Goal: Task Accomplishment & Management: Complete application form

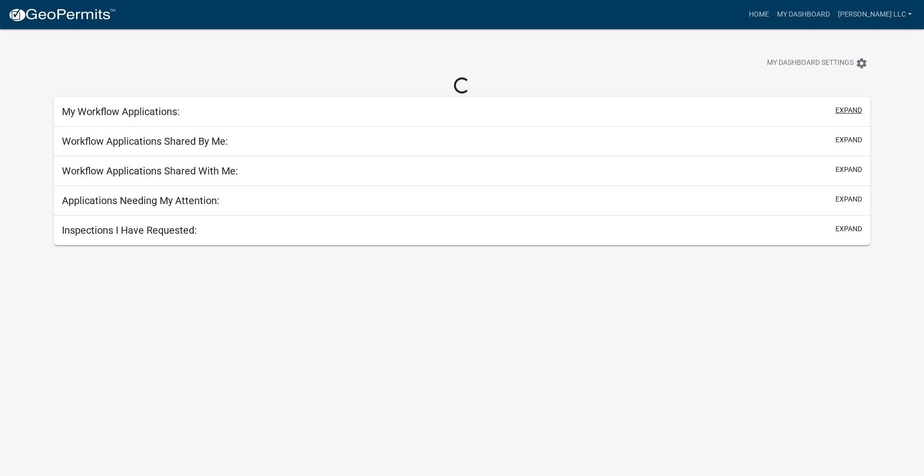
click at [853, 109] on button "expand" at bounding box center [848, 110] width 27 height 11
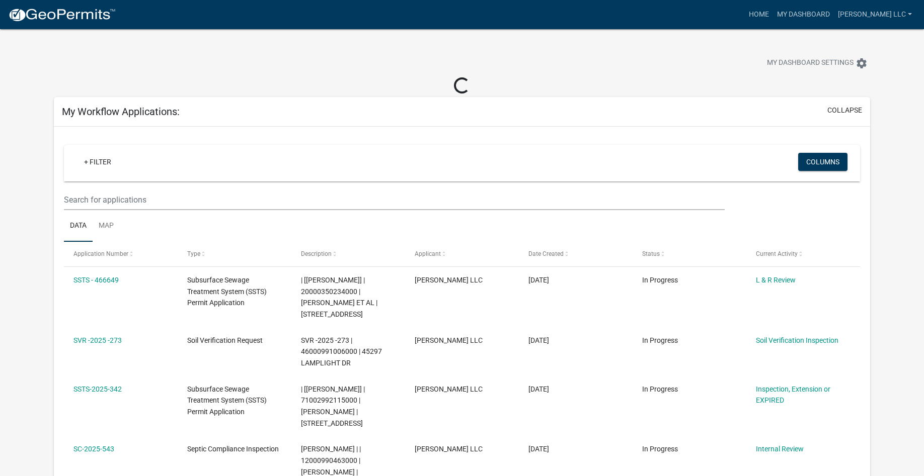
click at [144, 210] on ul "Data Map" at bounding box center [462, 226] width 796 height 32
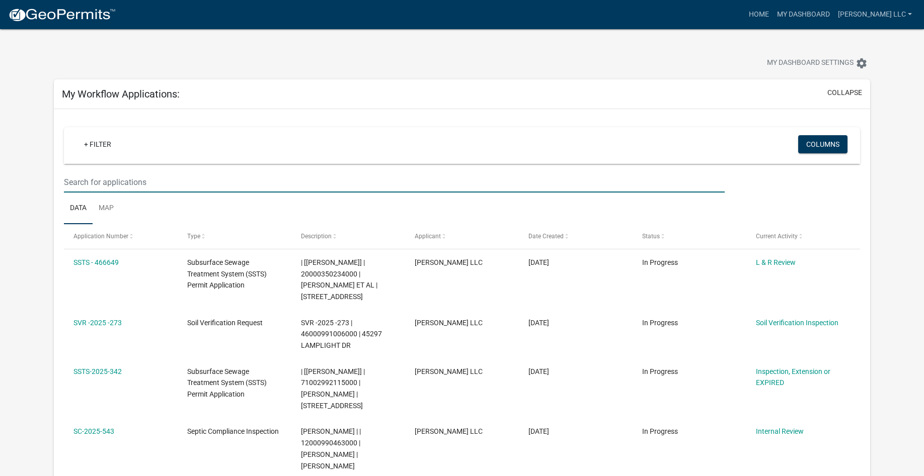
click at [144, 188] on input "text" at bounding box center [394, 182] width 661 height 21
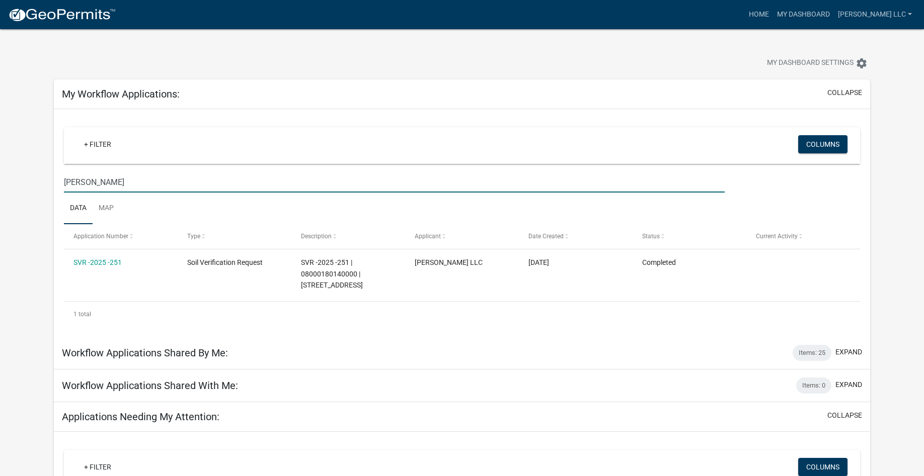
click at [106, 179] on input "wendt" at bounding box center [394, 182] width 661 height 21
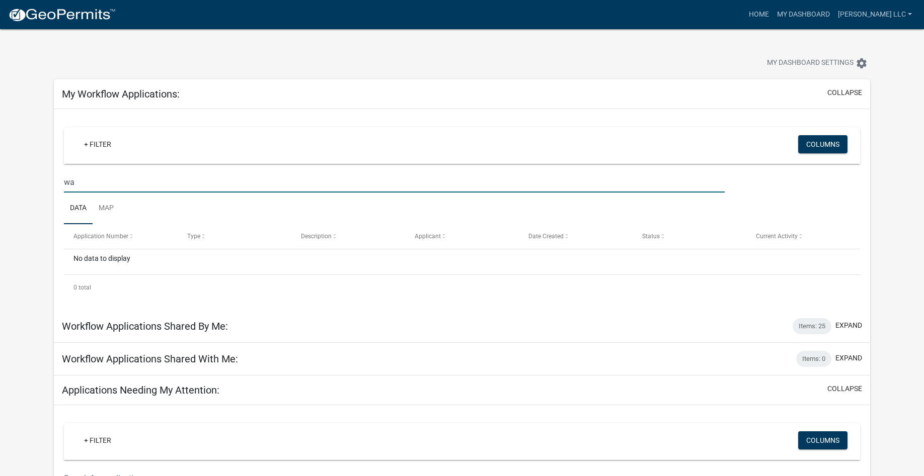
type input "w"
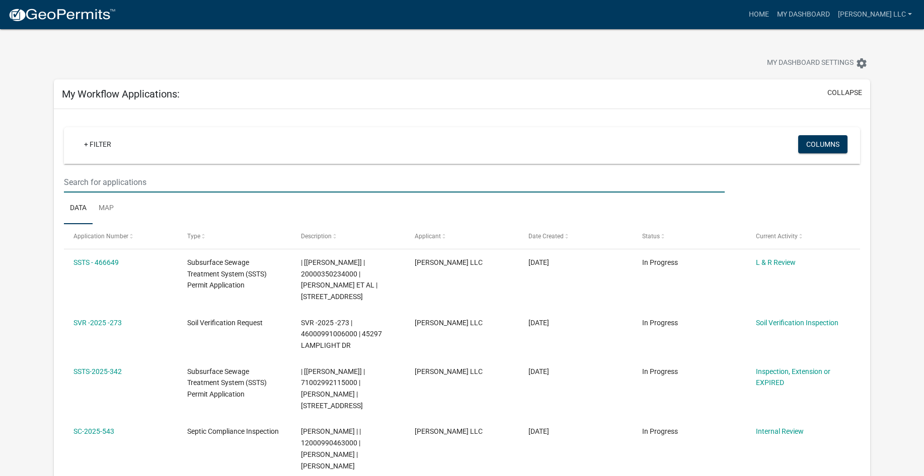
click at [125, 187] on input "text" at bounding box center [394, 182] width 661 height 21
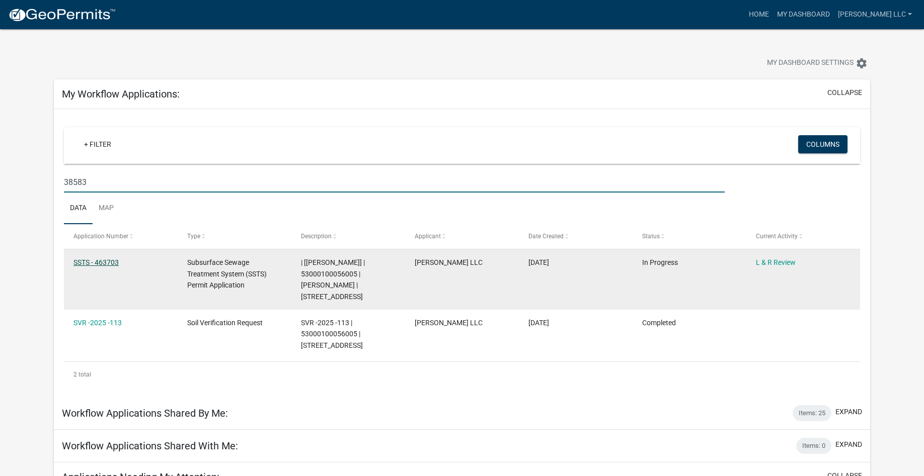
type input "38583"
click at [112, 259] on link "SSTS - 463703" at bounding box center [95, 263] width 45 height 8
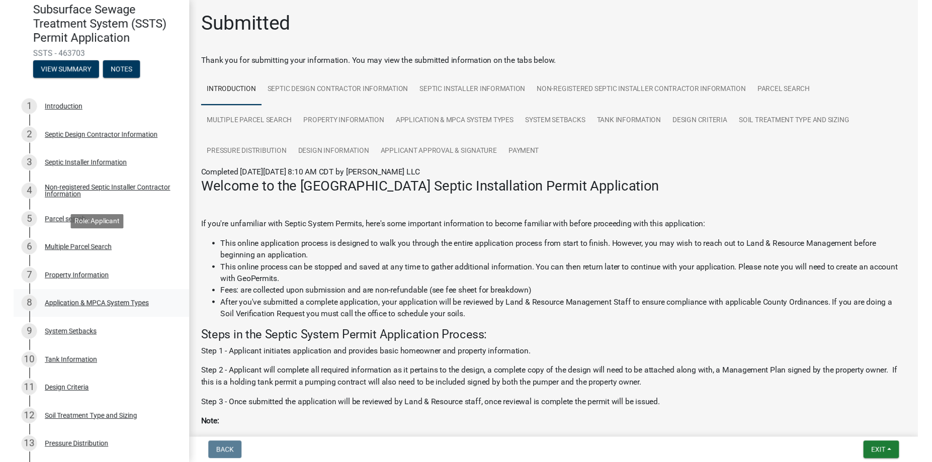
scroll to position [299, 0]
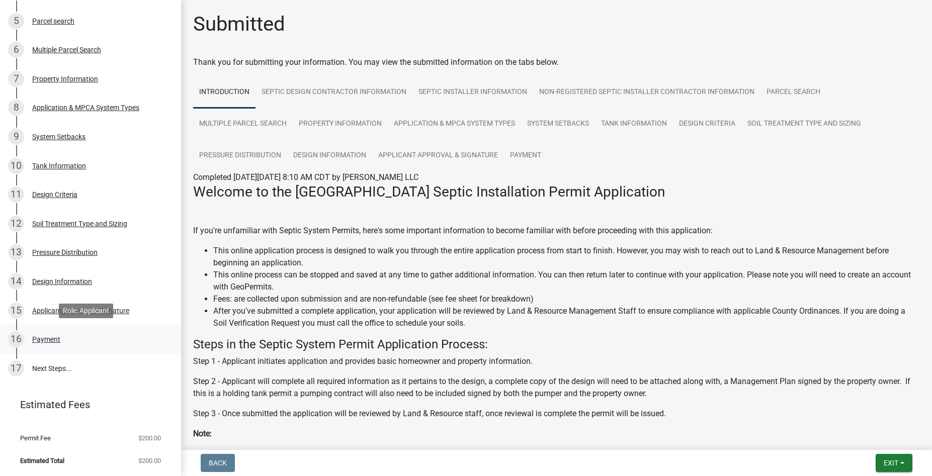
click at [67, 340] on div "16 Payment" at bounding box center [86, 340] width 157 height 16
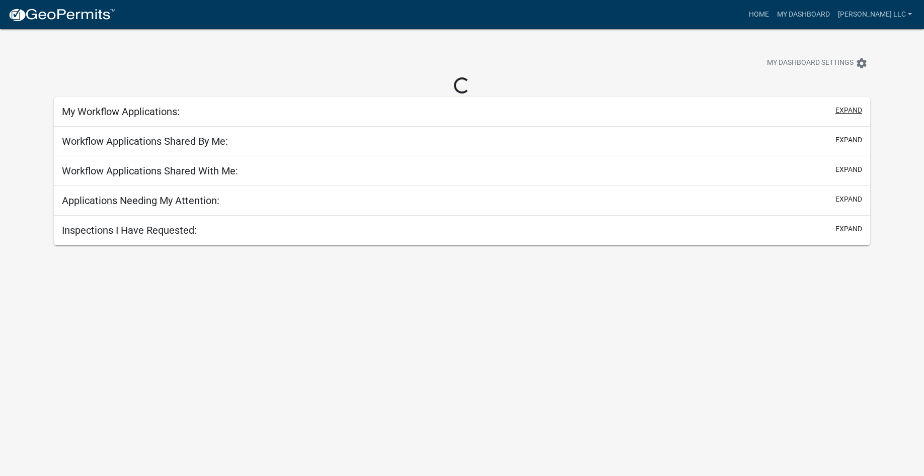
click at [861, 110] on button "expand" at bounding box center [848, 110] width 27 height 11
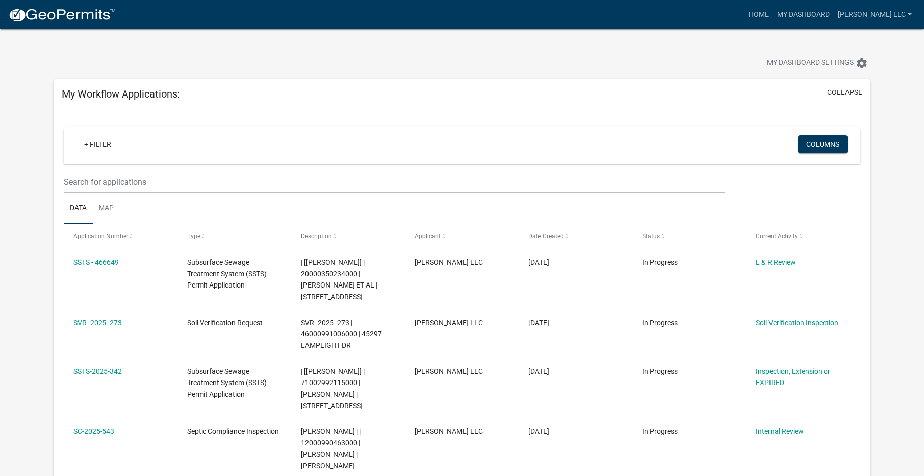
click at [169, 197] on ul "Data Map" at bounding box center [462, 209] width 796 height 32
click at [172, 189] on input "text" at bounding box center [394, 182] width 661 height 21
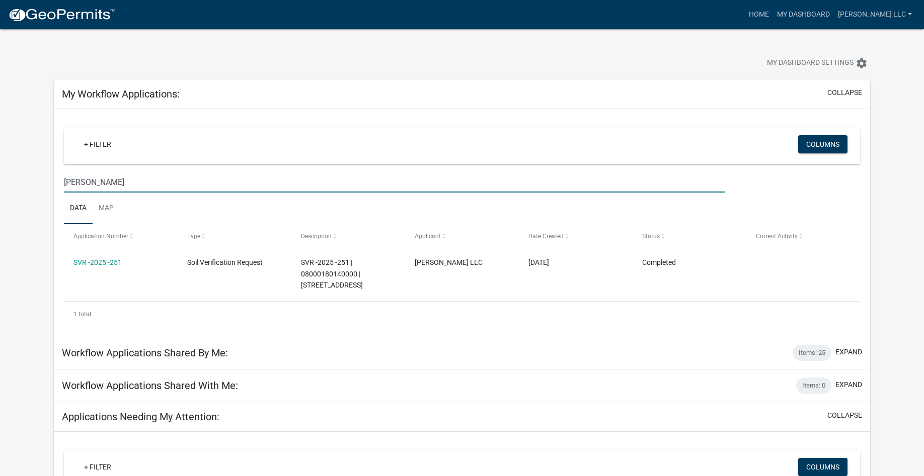
type input "wendt"
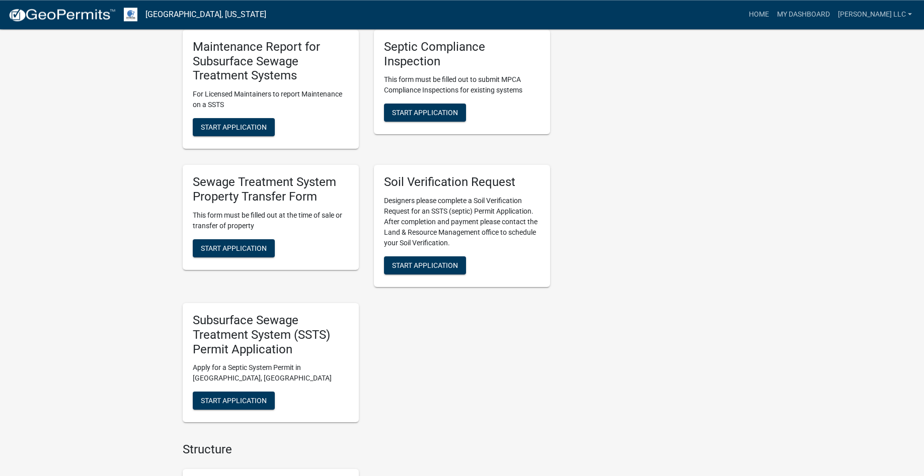
scroll to position [821, 0]
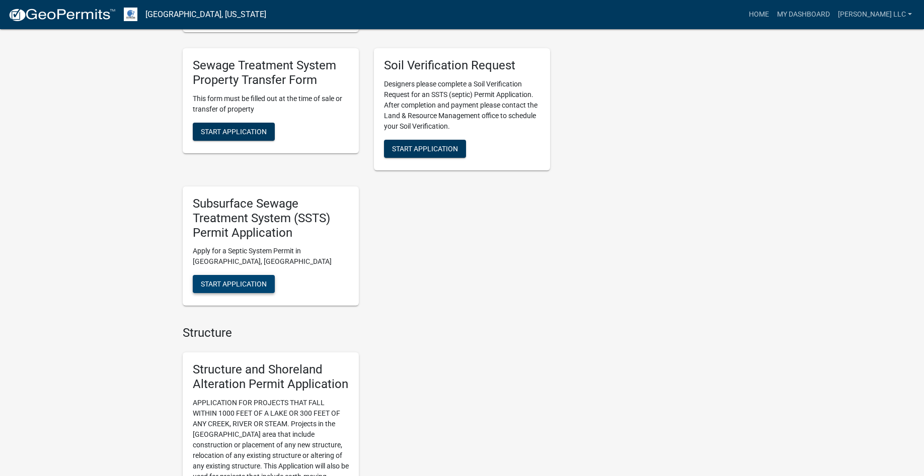
click at [236, 289] on button "Start Application" at bounding box center [234, 284] width 82 height 18
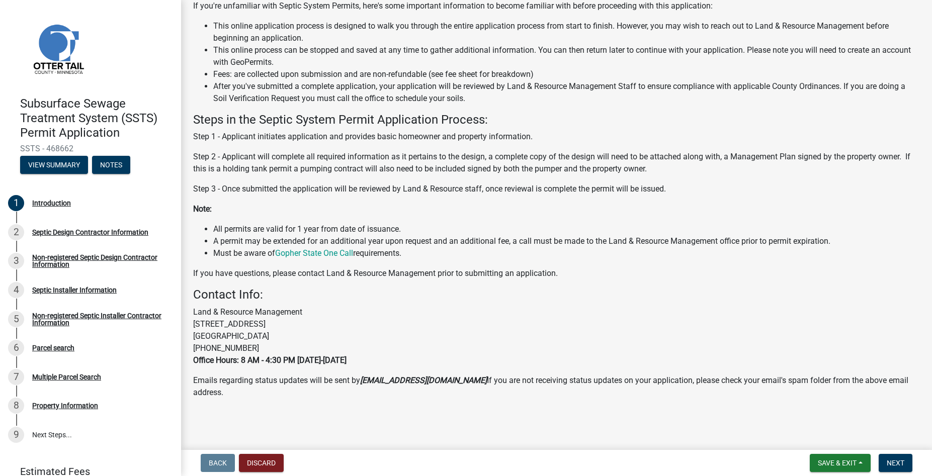
scroll to position [100, 0]
click at [899, 464] on span "Next" at bounding box center [896, 463] width 18 height 8
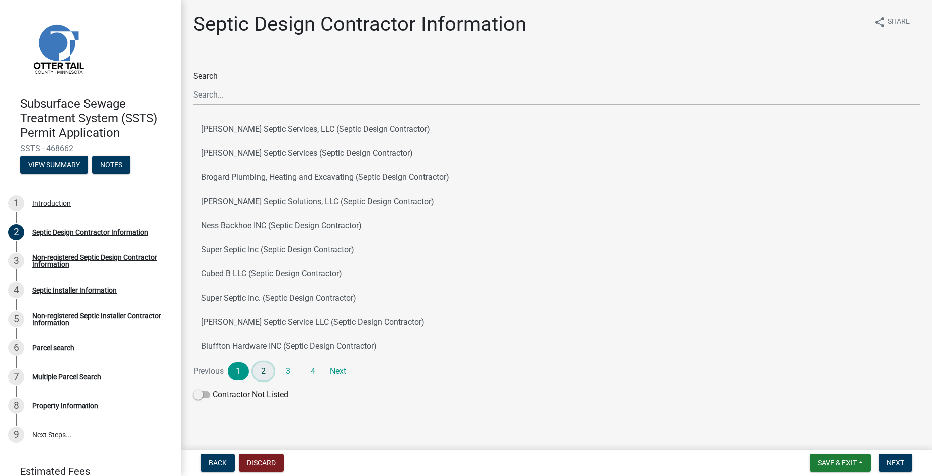
click at [263, 370] on link "2" at bounding box center [263, 372] width 21 height 18
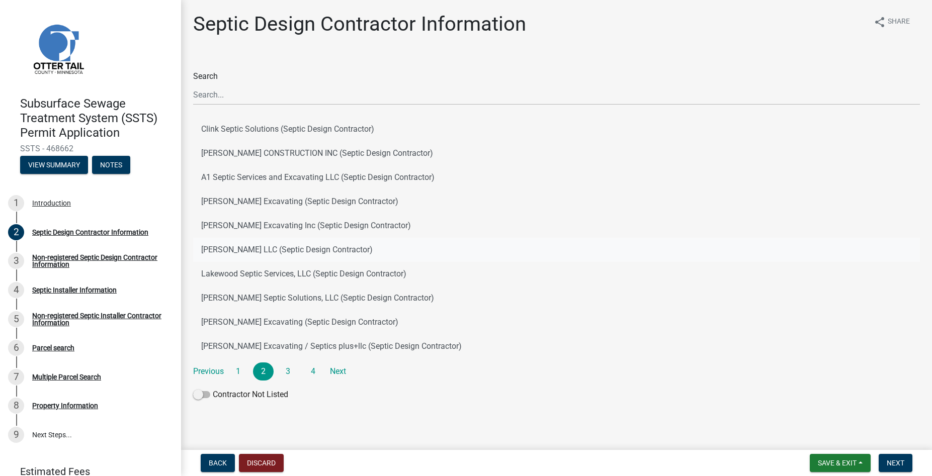
click at [259, 250] on button "[PERSON_NAME] LLC (Septic Design Contractor)" at bounding box center [556, 250] width 727 height 24
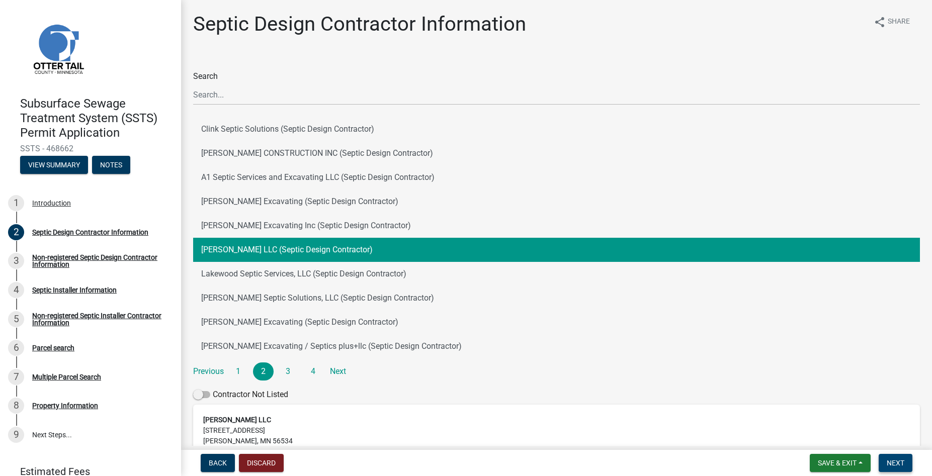
click at [891, 459] on button "Next" at bounding box center [896, 463] width 34 height 18
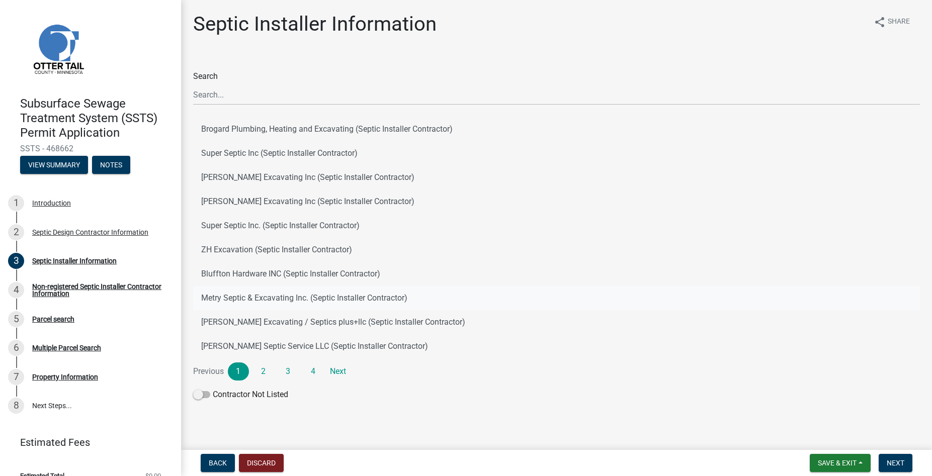
click at [242, 295] on button "Metry Septic & Excavating Inc. (Septic Installer Contractor)" at bounding box center [556, 298] width 727 height 24
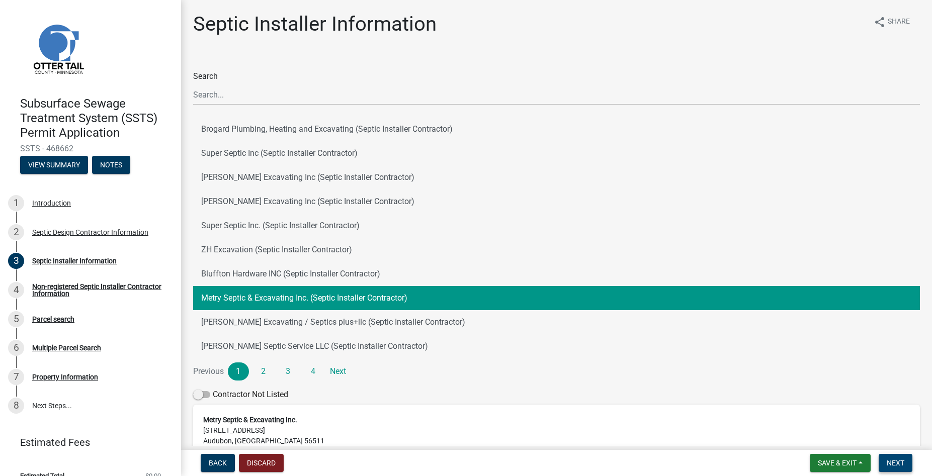
click at [895, 464] on span "Next" at bounding box center [896, 463] width 18 height 8
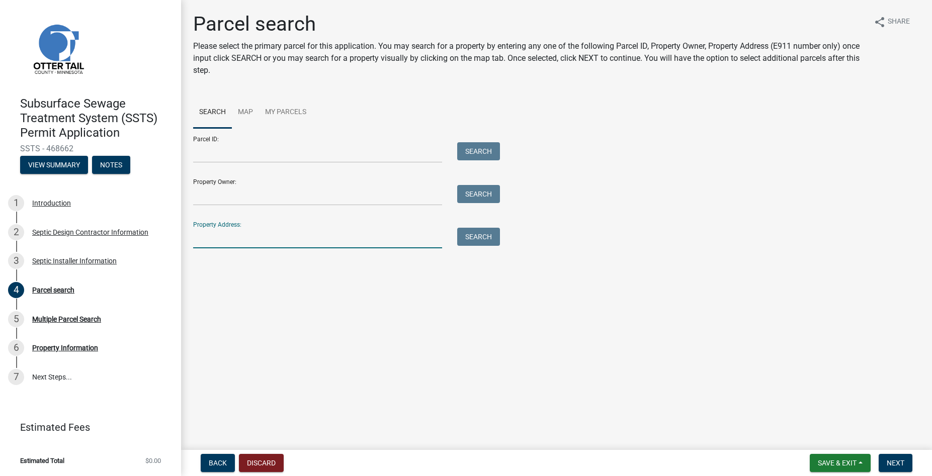
click at [264, 232] on input "Property Address:" at bounding box center [317, 238] width 249 height 21
type input "49203"
click at [478, 235] on button "Search" at bounding box center [478, 237] width 43 height 18
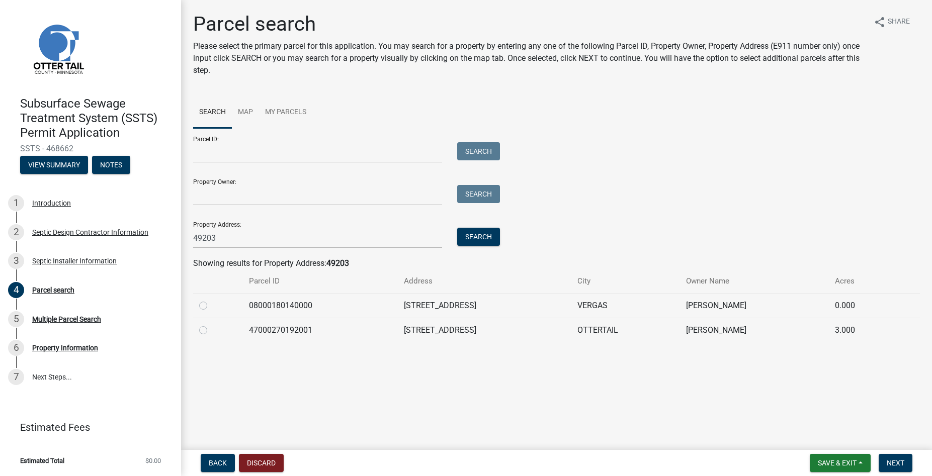
click at [211, 300] on label at bounding box center [211, 300] width 0 height 0
click at [211, 303] on input "radio" at bounding box center [214, 303] width 7 height 7
radio input "true"
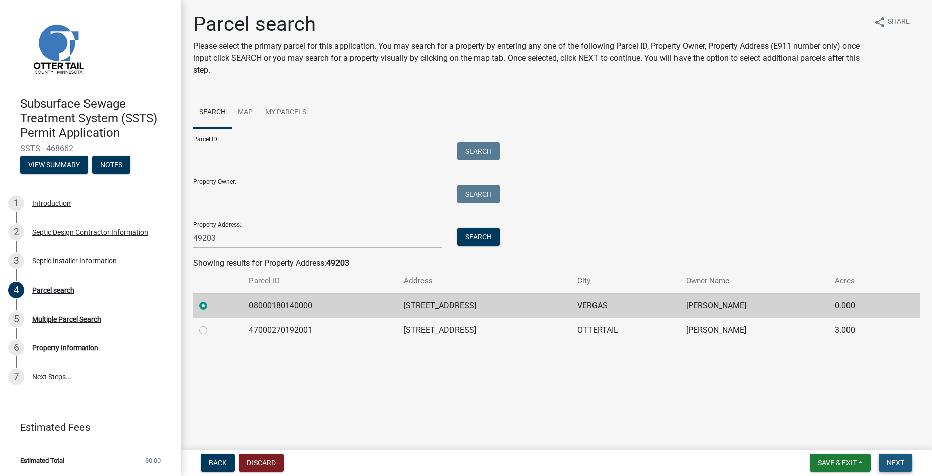
click at [890, 463] on span "Next" at bounding box center [896, 463] width 18 height 8
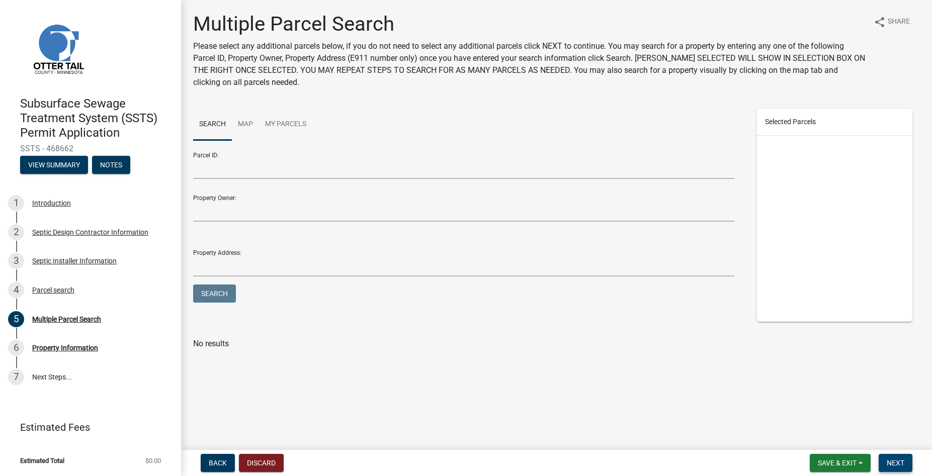
click at [897, 465] on span "Next" at bounding box center [896, 463] width 18 height 8
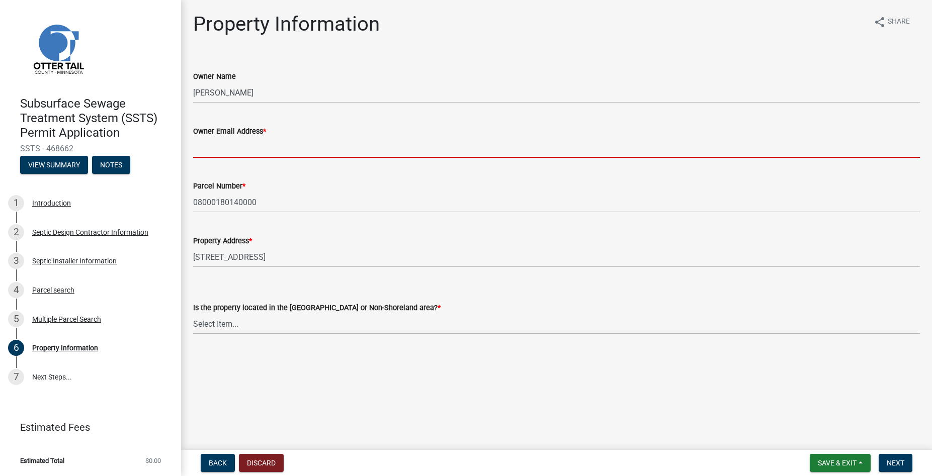
click at [202, 143] on input "Owner Email Address *" at bounding box center [556, 147] width 727 height 21
paste input "[EMAIL_ADDRESS][DOMAIN_NAME]"
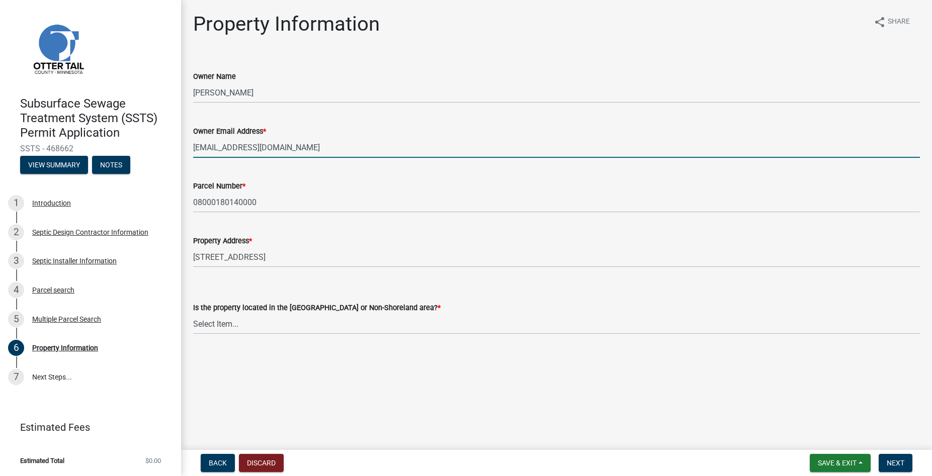
type input "[EMAIL_ADDRESS][DOMAIN_NAME]"
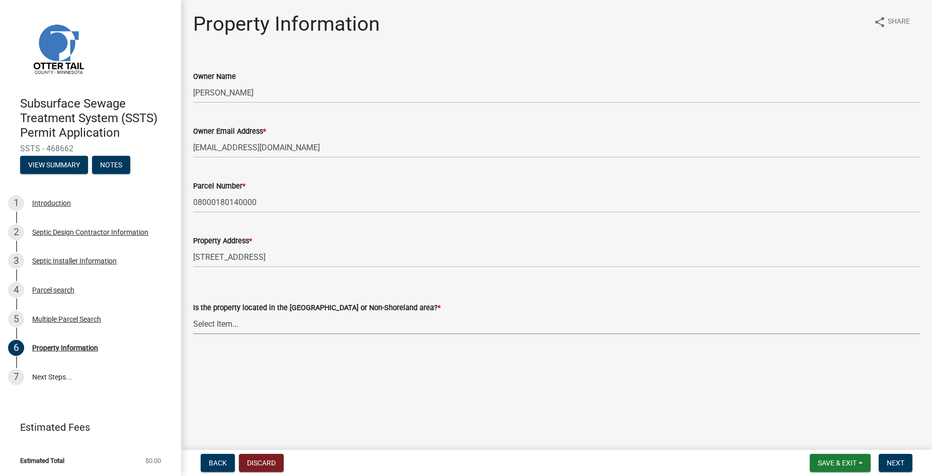
click at [193, 314] on select "Select Item... Shoreland Non-Shoreland" at bounding box center [556, 324] width 727 height 21
click option "Non-Shoreland" at bounding box center [0, 0] width 0 height 0
select select "5ed11e82-653f-4fcc-a472-8d95af57556c"
click at [893, 462] on span "Next" at bounding box center [896, 463] width 18 height 8
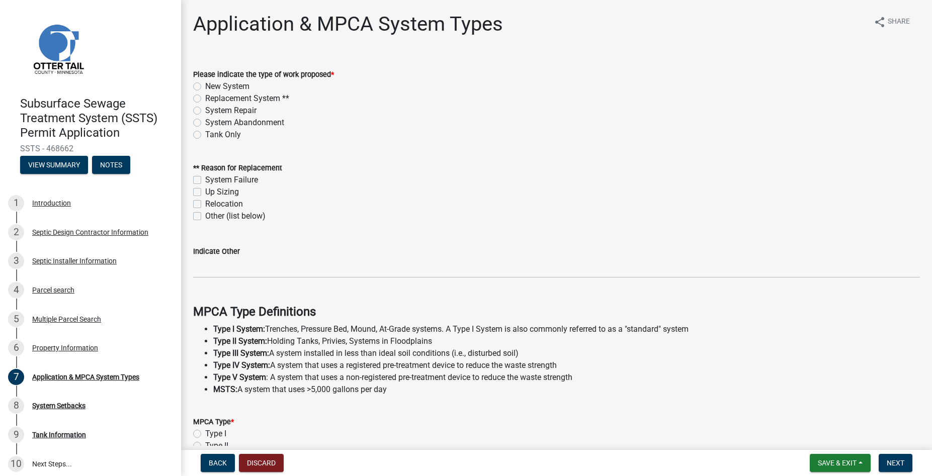
click at [205, 87] on label "New System" at bounding box center [227, 87] width 44 height 12
click at [205, 87] on input "New System" at bounding box center [208, 84] width 7 height 7
radio input "true"
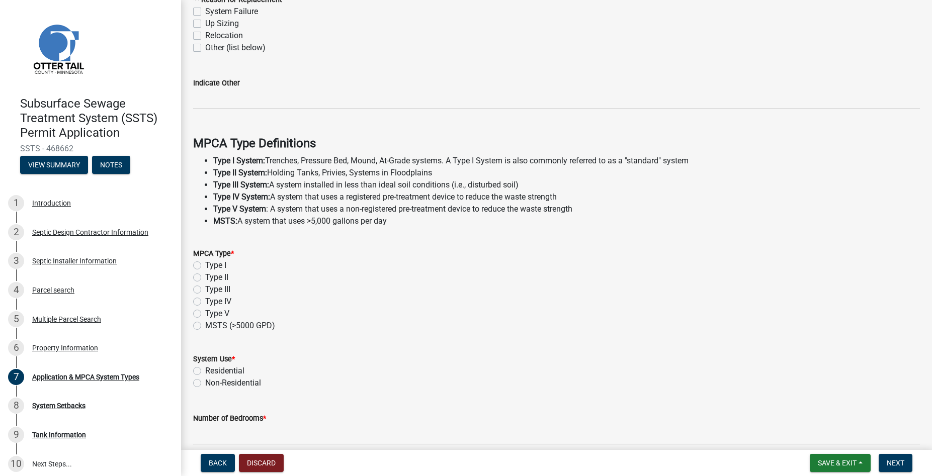
scroll to position [172, 0]
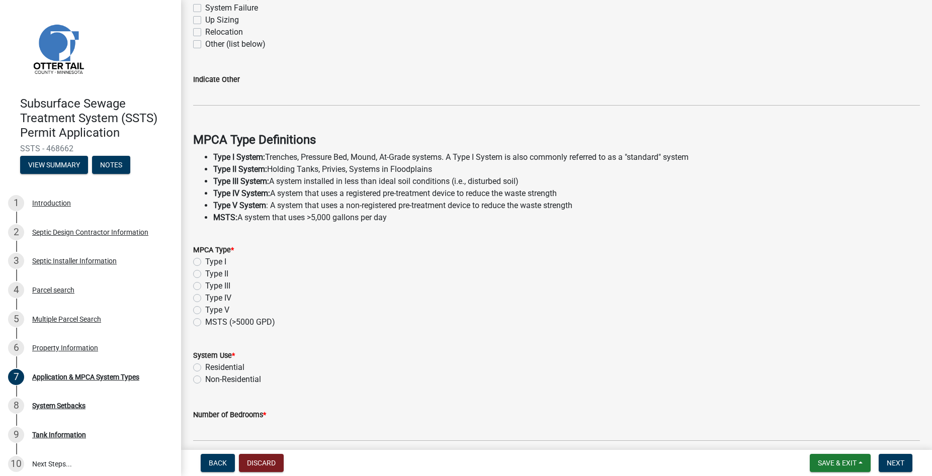
click at [205, 265] on label "Type I" at bounding box center [215, 262] width 21 height 12
click at [205, 263] on input "Type I" at bounding box center [208, 259] width 7 height 7
radio input "true"
click at [205, 291] on label "Type III" at bounding box center [217, 286] width 25 height 12
click at [205, 287] on input "Type III" at bounding box center [208, 283] width 7 height 7
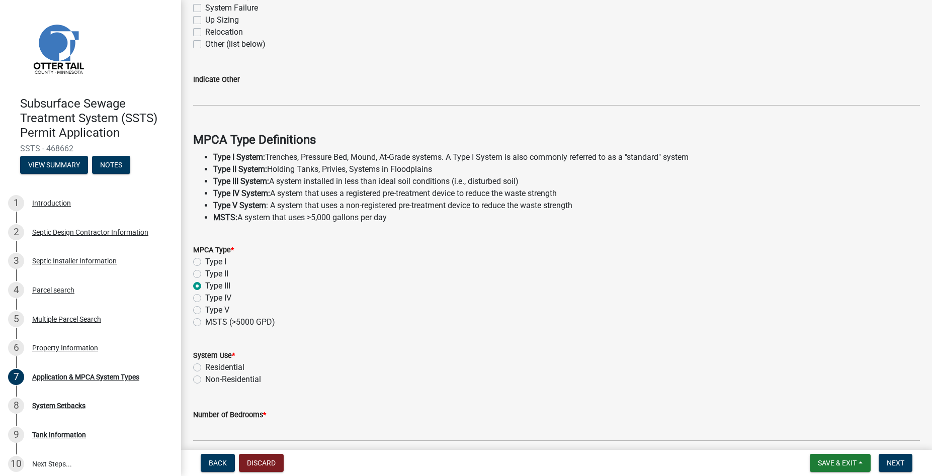
radio input "true"
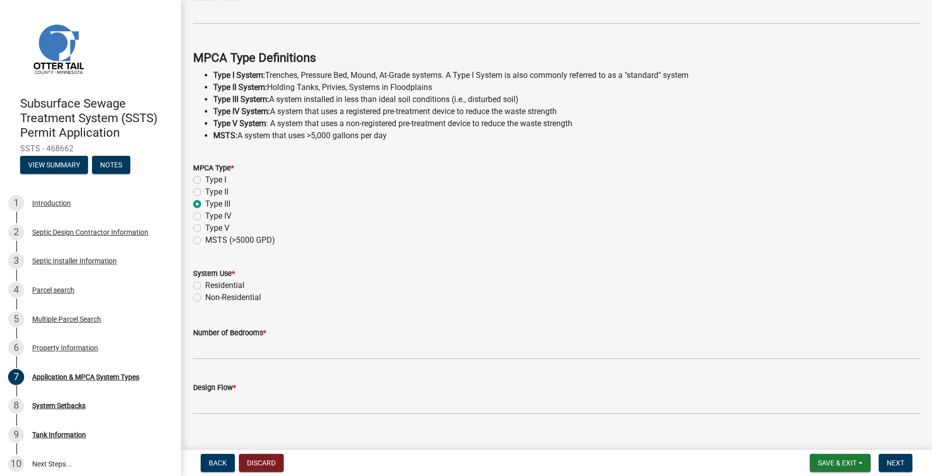
scroll to position [271, 0]
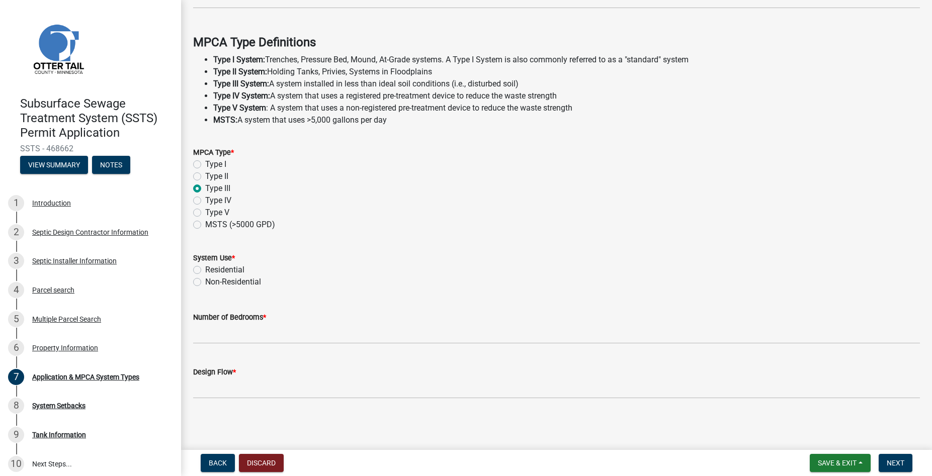
click at [205, 270] on label "Residential" at bounding box center [224, 270] width 39 height 12
click at [205, 270] on input "Residential" at bounding box center [208, 267] width 7 height 7
radio input "true"
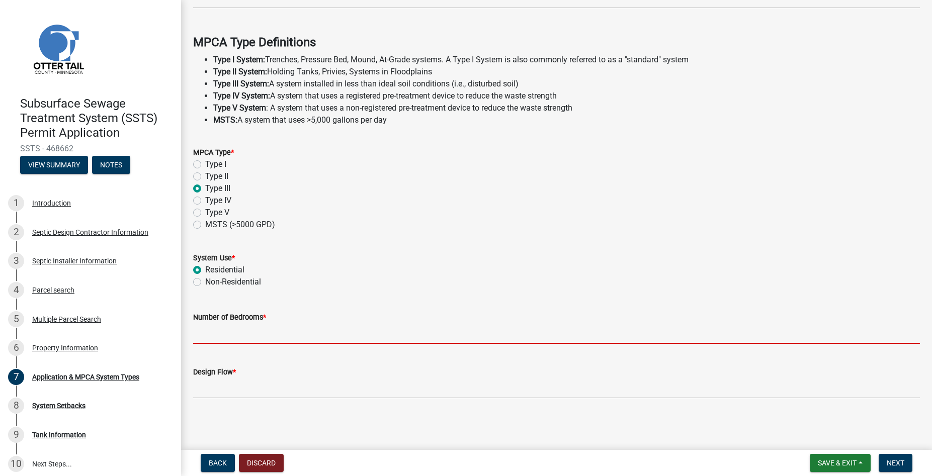
click at [239, 334] on input "Number of Bedrooms *" at bounding box center [556, 334] width 727 height 21
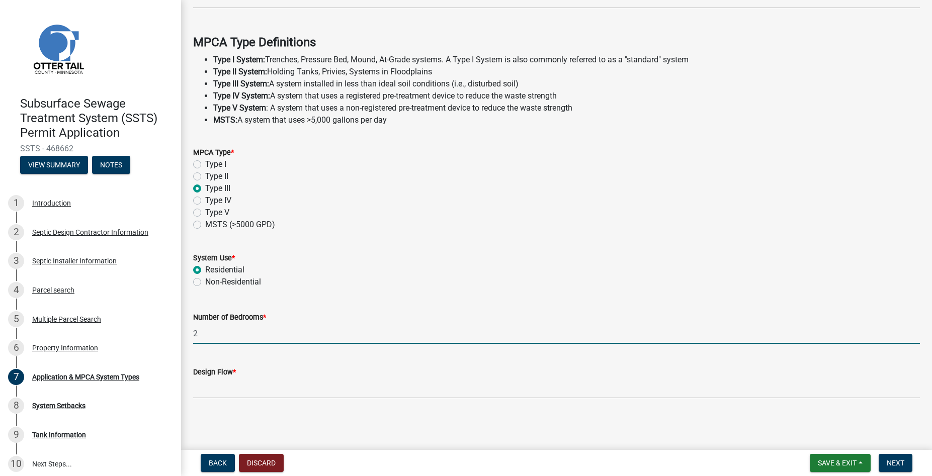
type input "2"
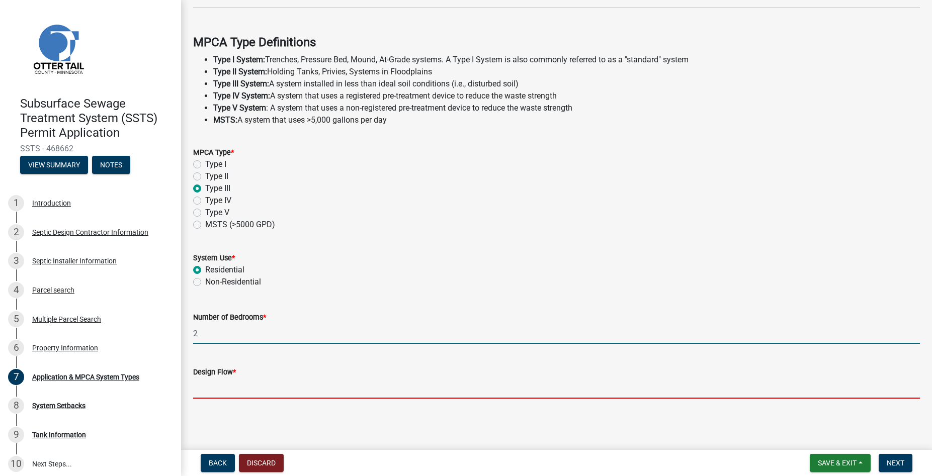
click at [219, 393] on input "Design Flow *" at bounding box center [556, 388] width 727 height 21
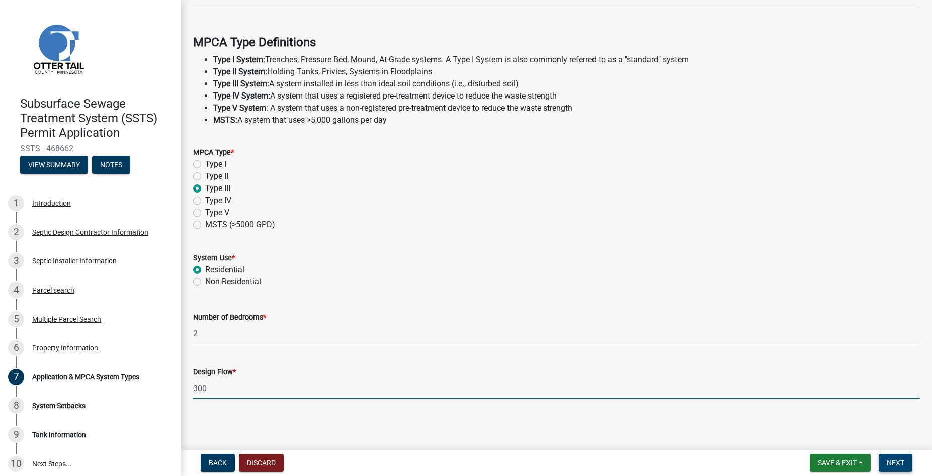
type input "300"
click at [894, 460] on span "Next" at bounding box center [896, 463] width 18 height 8
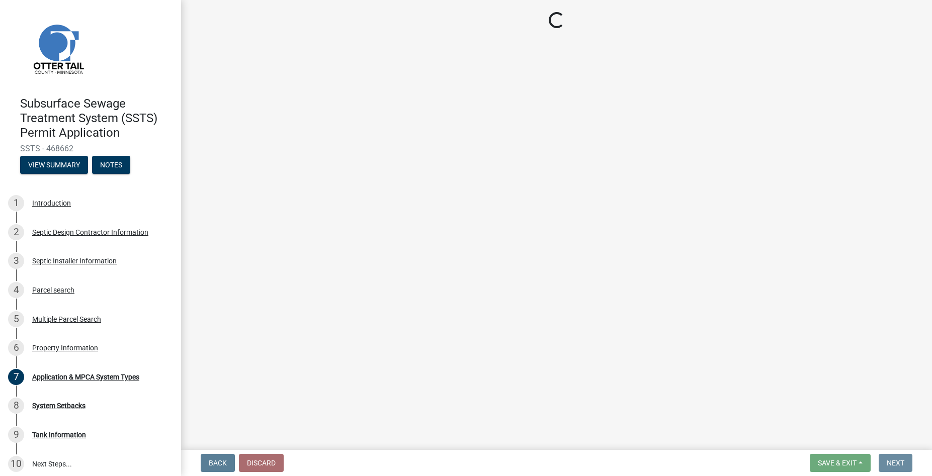
scroll to position [0, 0]
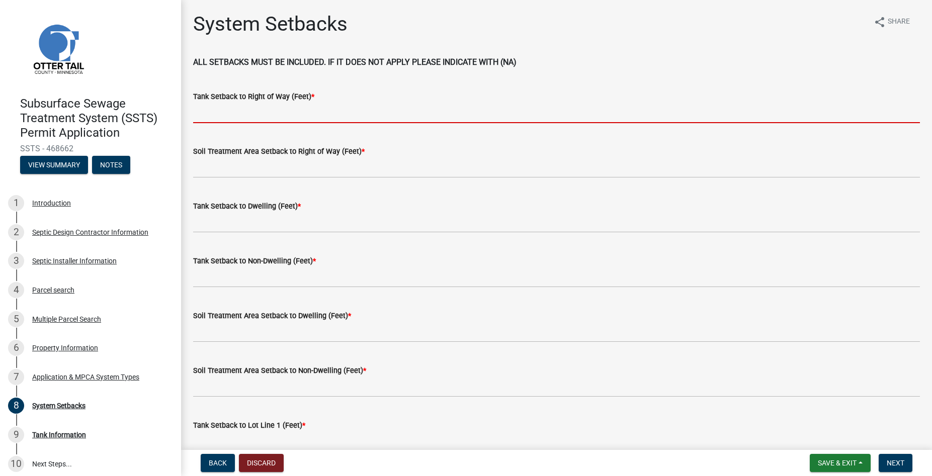
click at [267, 109] on input "Tank Setback to Right of Way (Feet) *" at bounding box center [556, 113] width 727 height 21
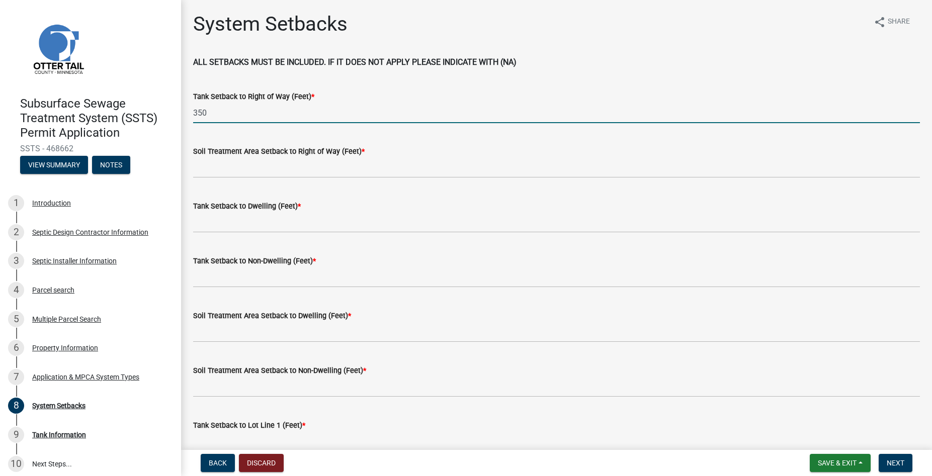
type input "350"
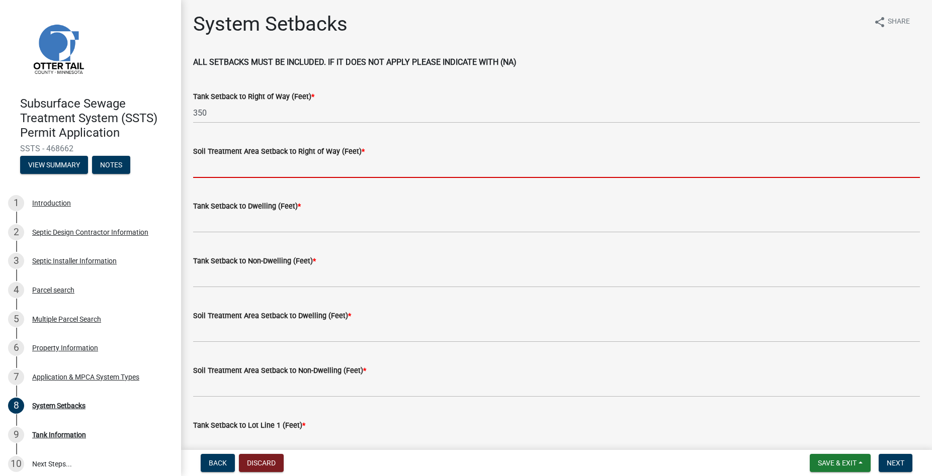
click at [312, 171] on input "Soil Treatment Area Setback to Right of Way (Feet) *" at bounding box center [556, 167] width 727 height 21
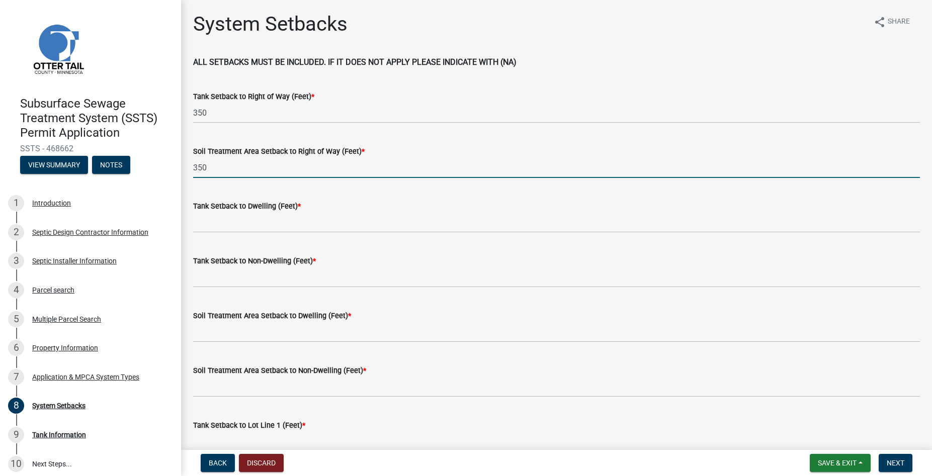
type input "350"
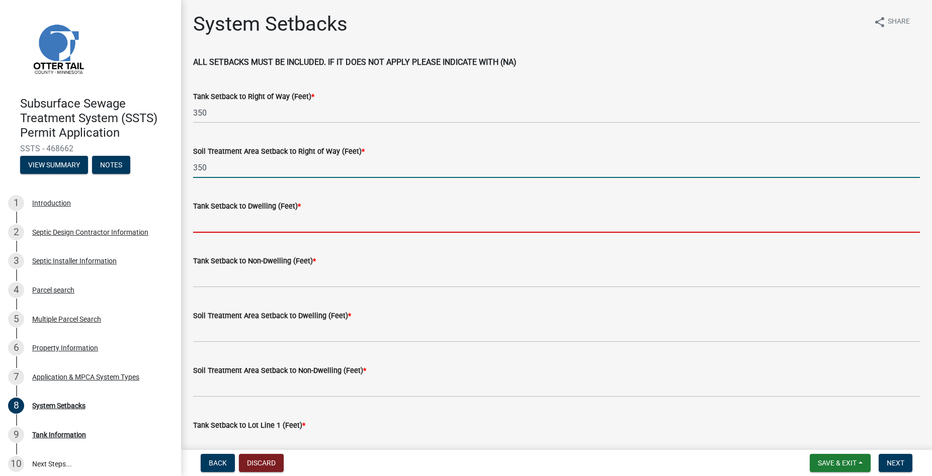
click at [270, 215] on input "Tank Setback to Dwelling (Feet) *" at bounding box center [556, 222] width 727 height 21
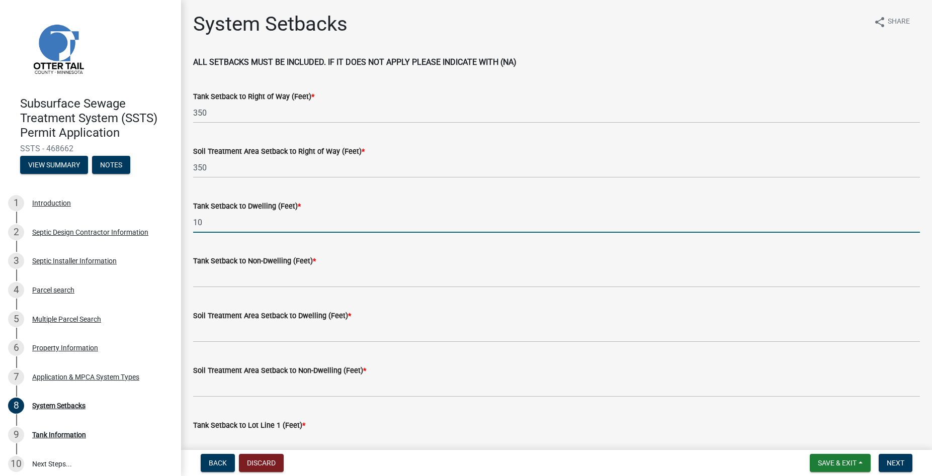
type input "10"
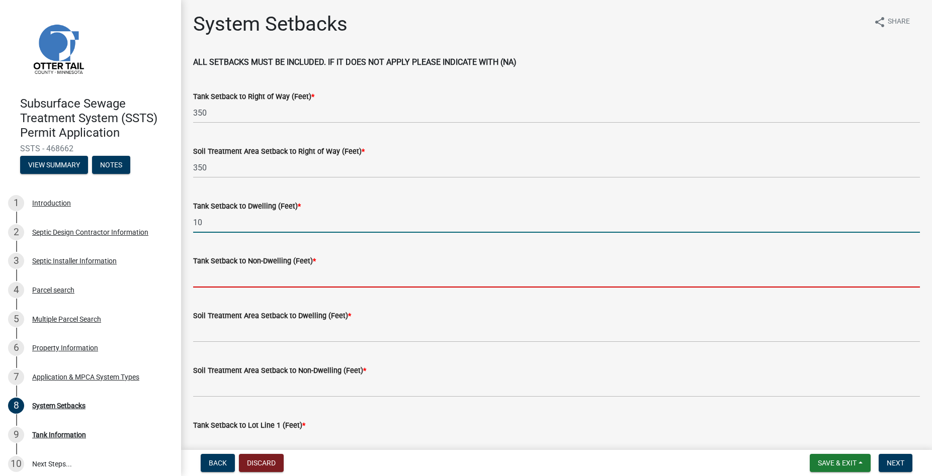
click at [261, 280] on input "Tank Setback to Non-Dwelling (Feet) *" at bounding box center [556, 277] width 727 height 21
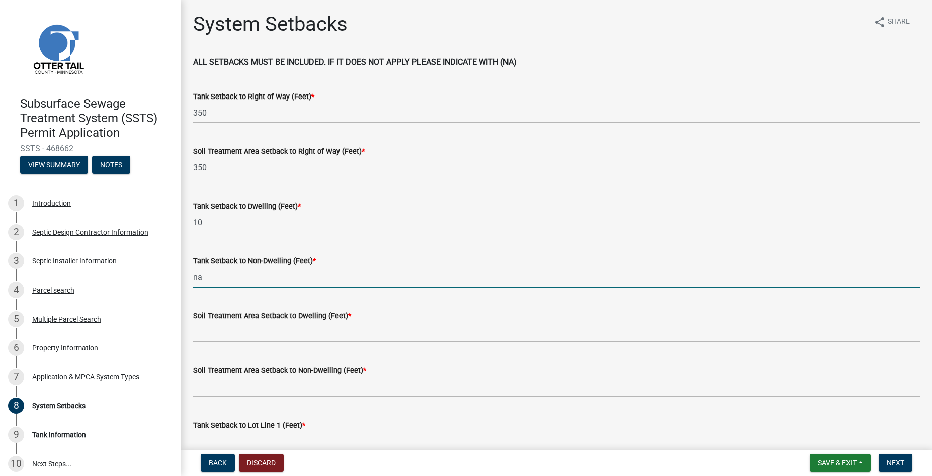
type input "na"
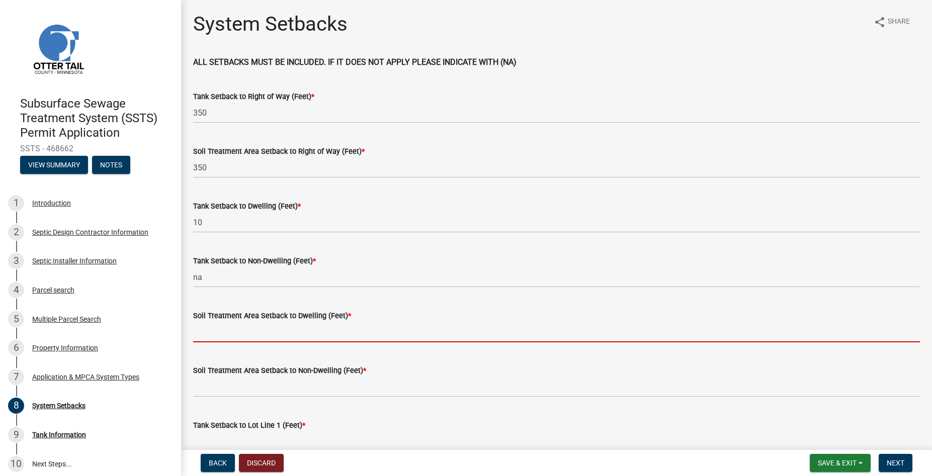
click at [251, 328] on input "Soil Treatment Area Setback to Dwelling (Feet) *" at bounding box center [556, 332] width 727 height 21
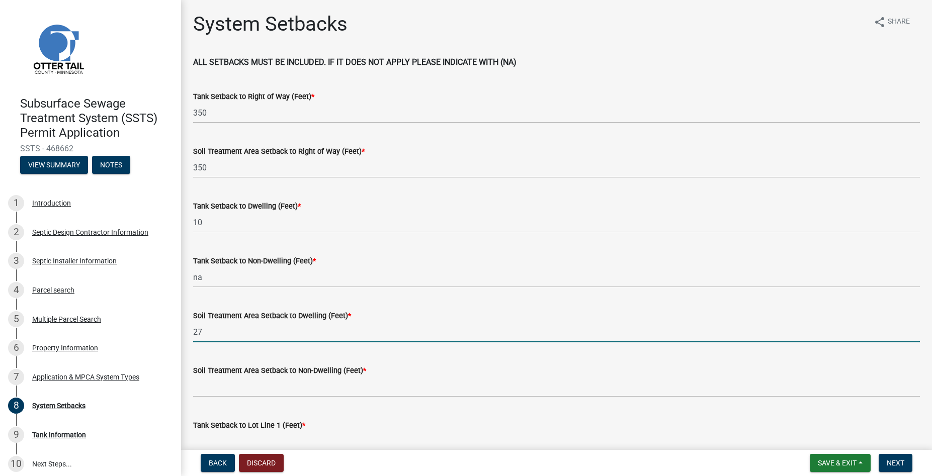
type input "27"
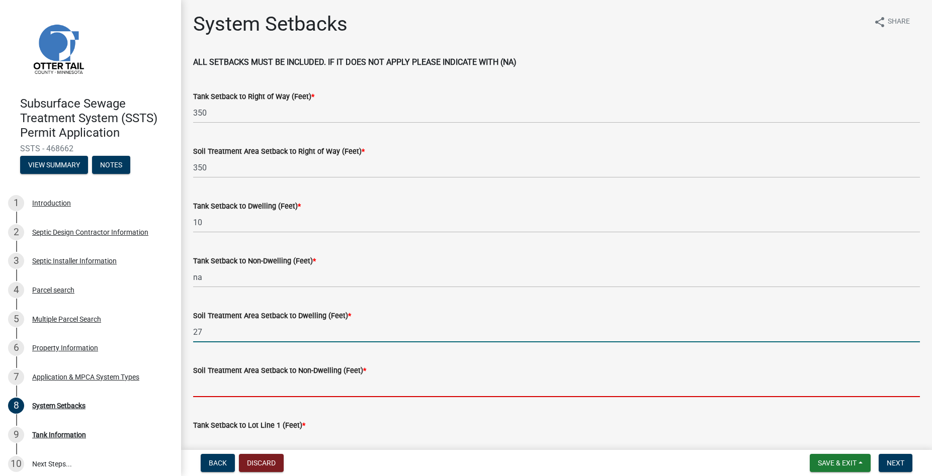
click at [258, 382] on input "Soil Treatment Area Setback to Non-Dwelling (Feet) *" at bounding box center [556, 387] width 727 height 21
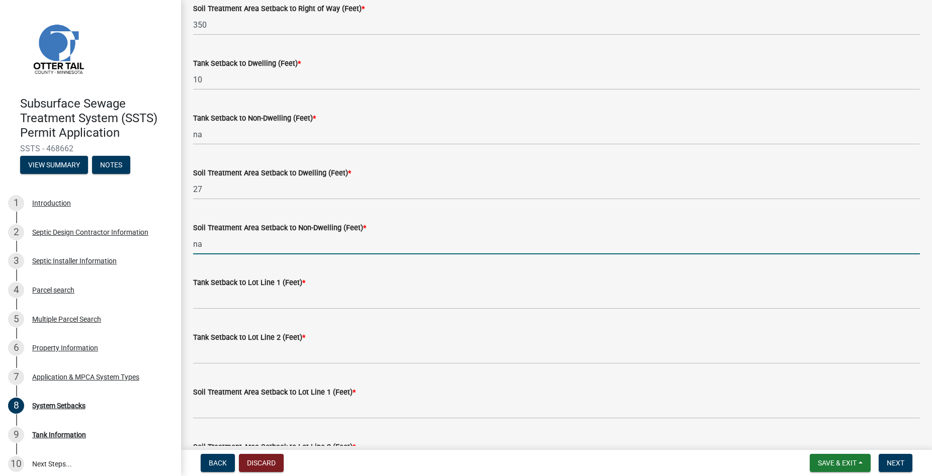
scroll to position [172, 0]
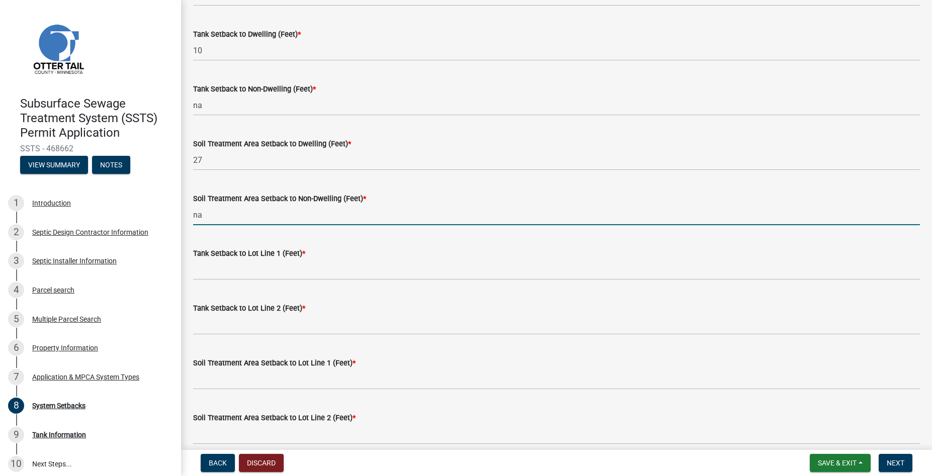
type input "na"
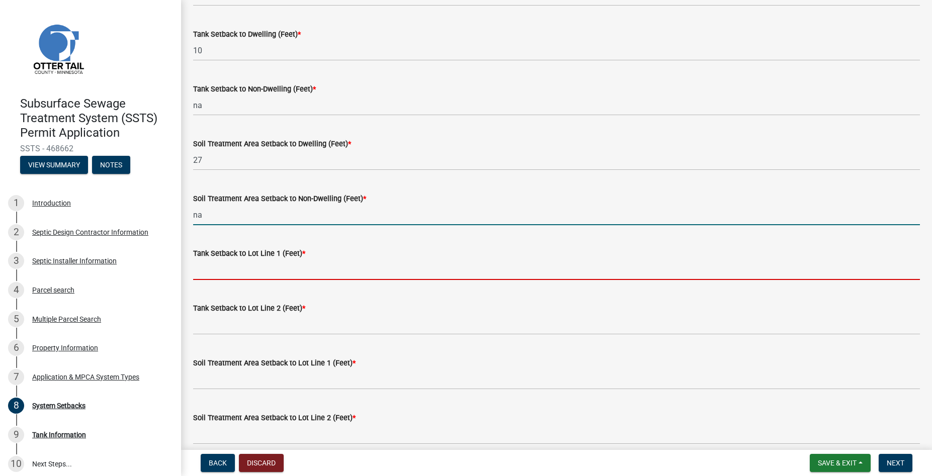
click at [247, 272] on input "Tank Setback to Lot Line 1 (Feet) *" at bounding box center [556, 270] width 727 height 21
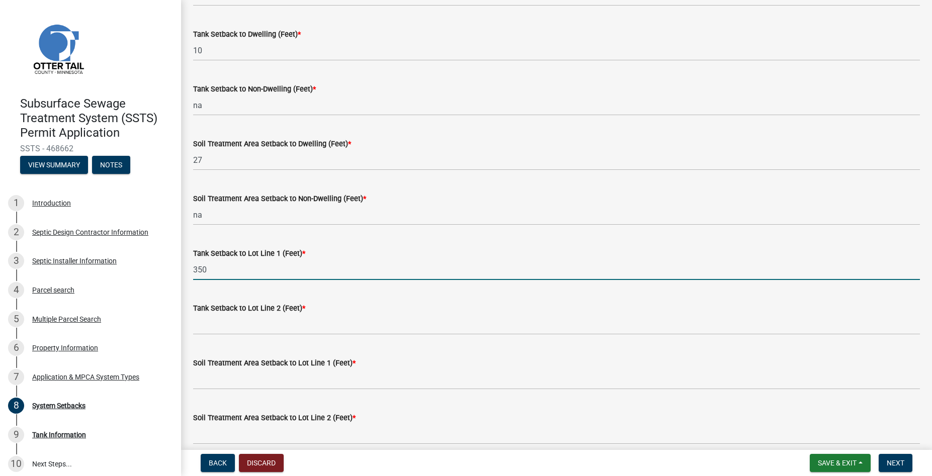
type input "350"
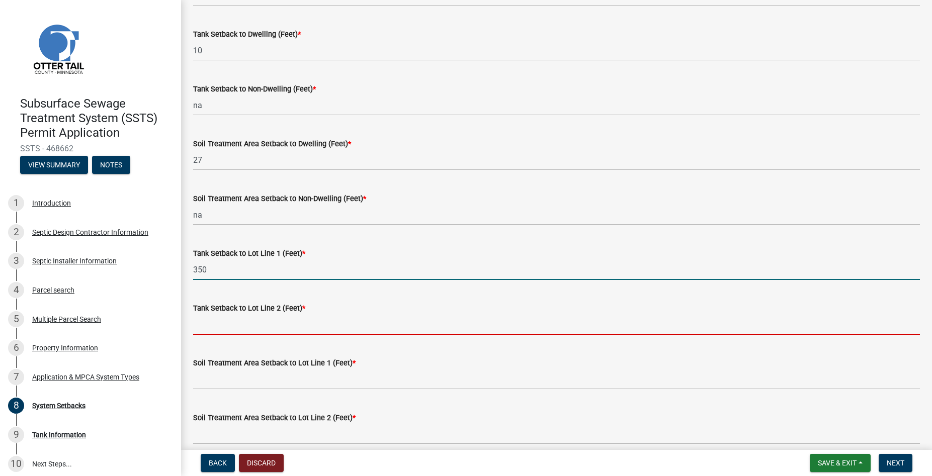
click at [229, 322] on input "Tank Setback to Lot Line 2 (Feet) *" at bounding box center [556, 324] width 727 height 21
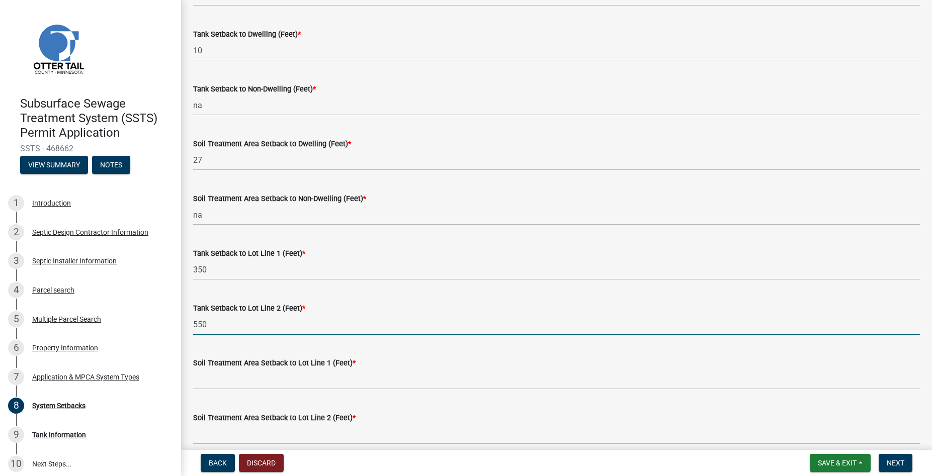
type input "550"
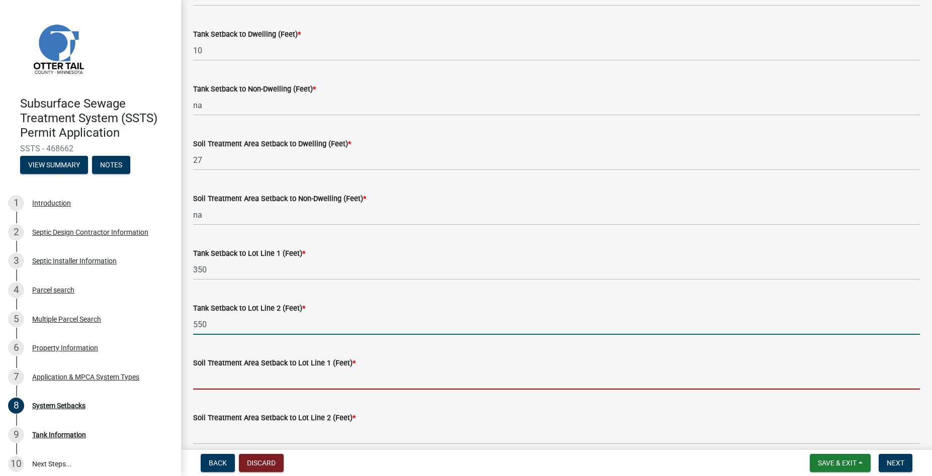
click at [230, 376] on input "Soil Treatment Area Setback to Lot Line 1 (Feet) *" at bounding box center [556, 379] width 727 height 21
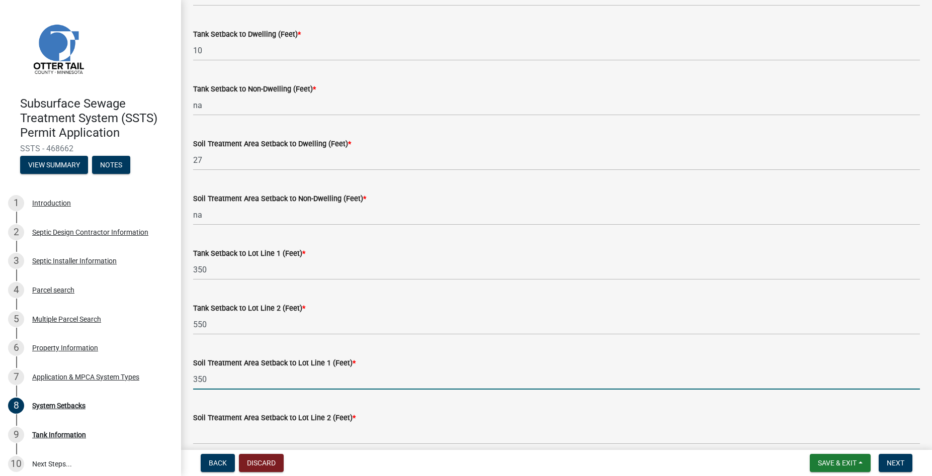
scroll to position [402, 0]
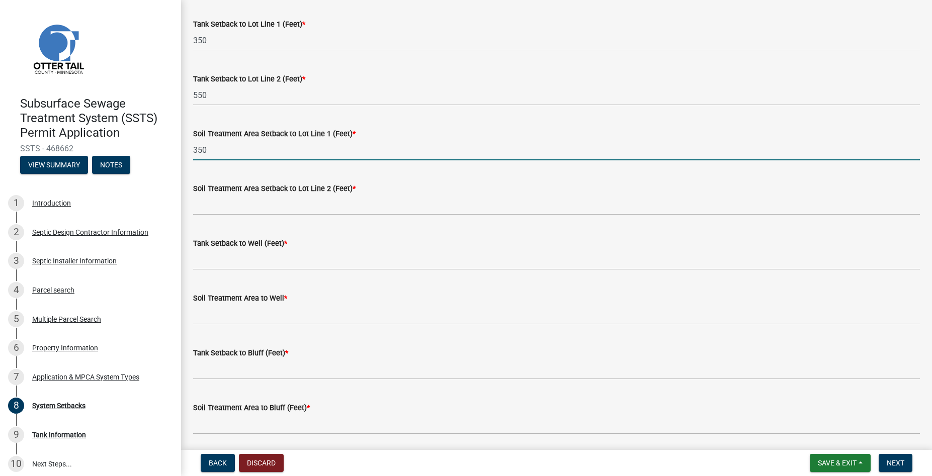
type input "350"
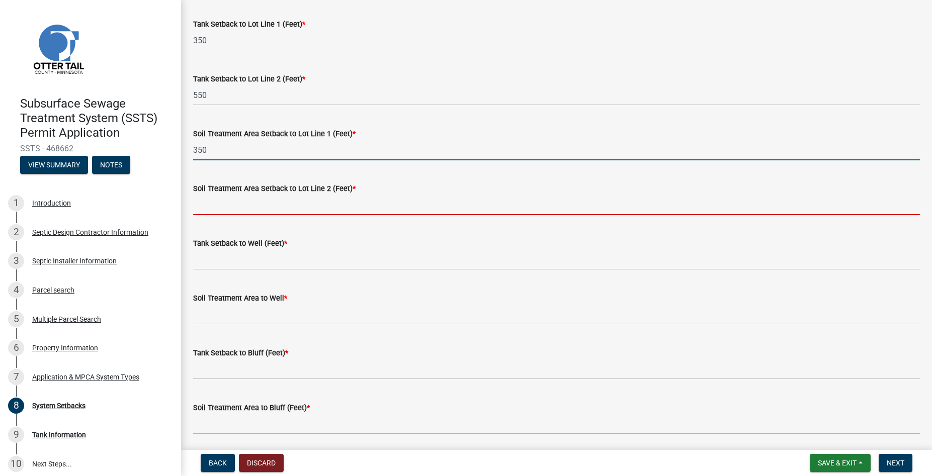
click at [214, 207] on input "Soil Treatment Area Setback to Lot Line 2 (Feet) *" at bounding box center [556, 205] width 727 height 21
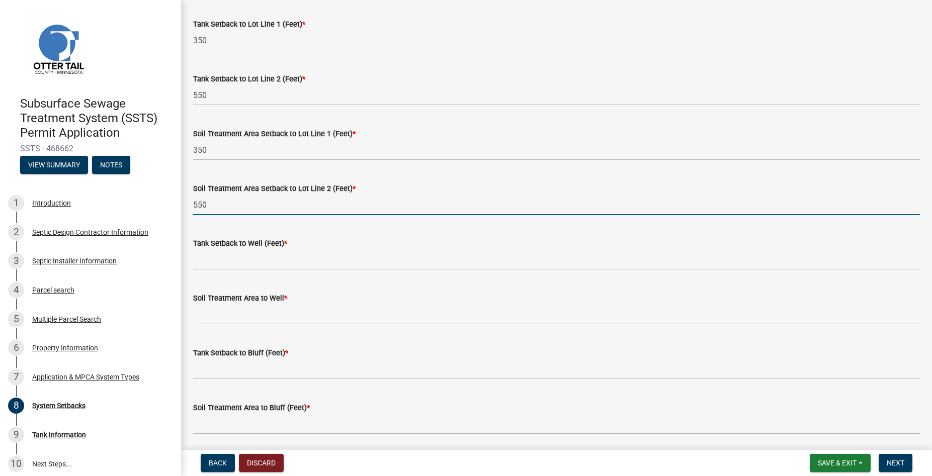
type input "550"
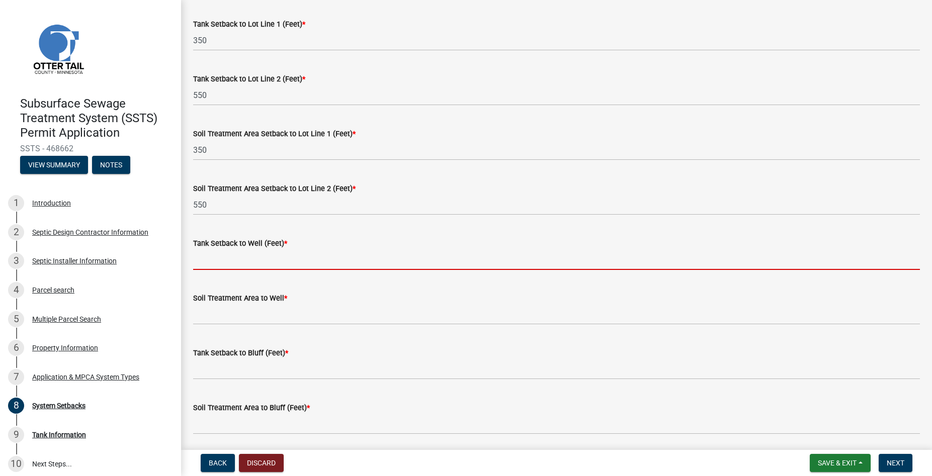
click at [230, 259] on input "Tank Setback to Well (Feet) *" at bounding box center [556, 260] width 727 height 21
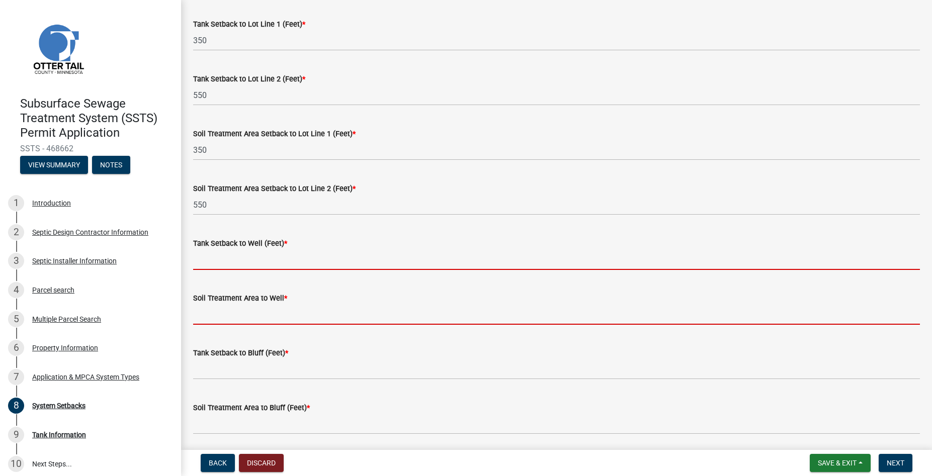
click at [204, 319] on input "Soil Treatment Area to Well *" at bounding box center [556, 314] width 727 height 21
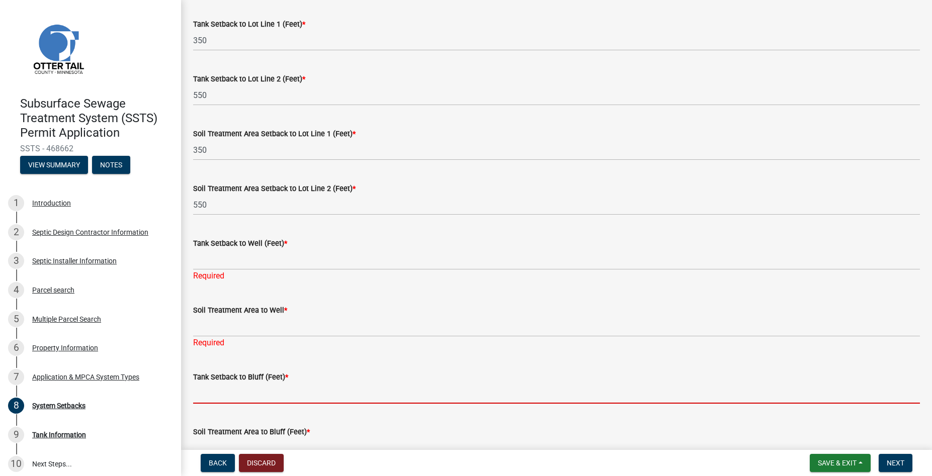
click at [208, 383] on input "Tank Setback to Bluff (Feet) *" at bounding box center [556, 393] width 727 height 21
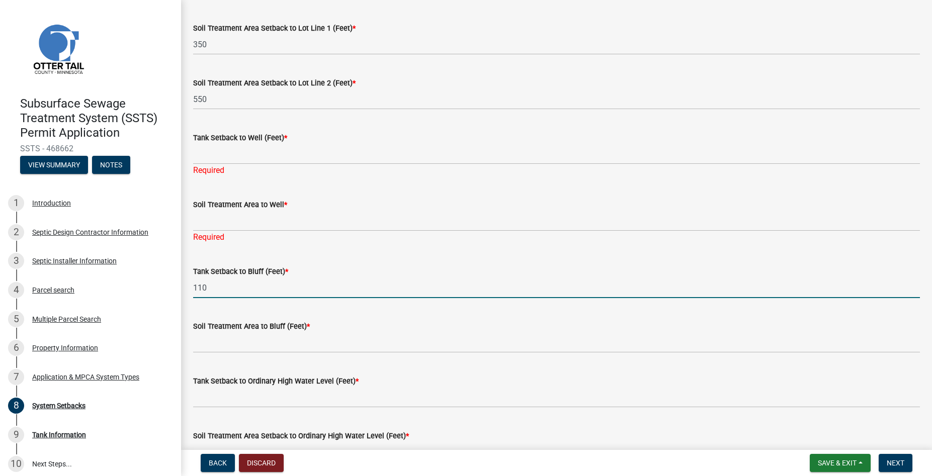
scroll to position [516, 0]
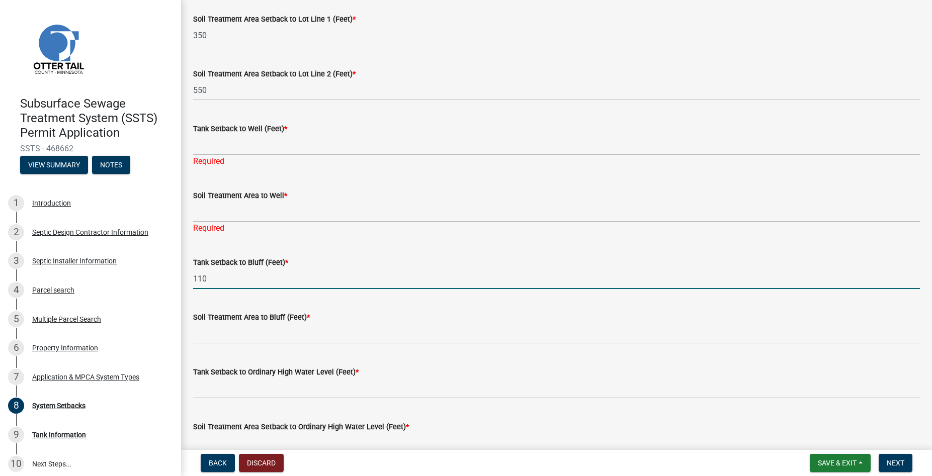
type input "110"
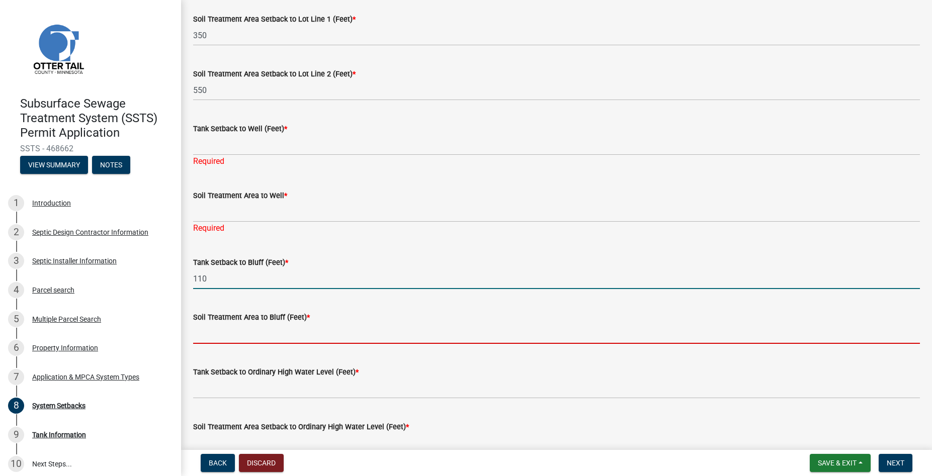
click at [268, 335] on input "Soil Treatment Area to Bluff (Feet) *" at bounding box center [556, 334] width 727 height 21
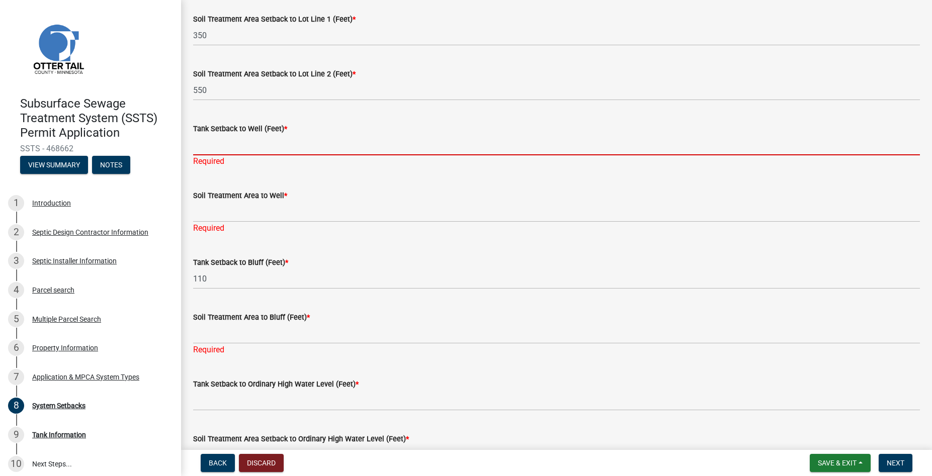
click at [220, 147] on input "Tank Setback to Well (Feet) *" at bounding box center [556, 145] width 727 height 21
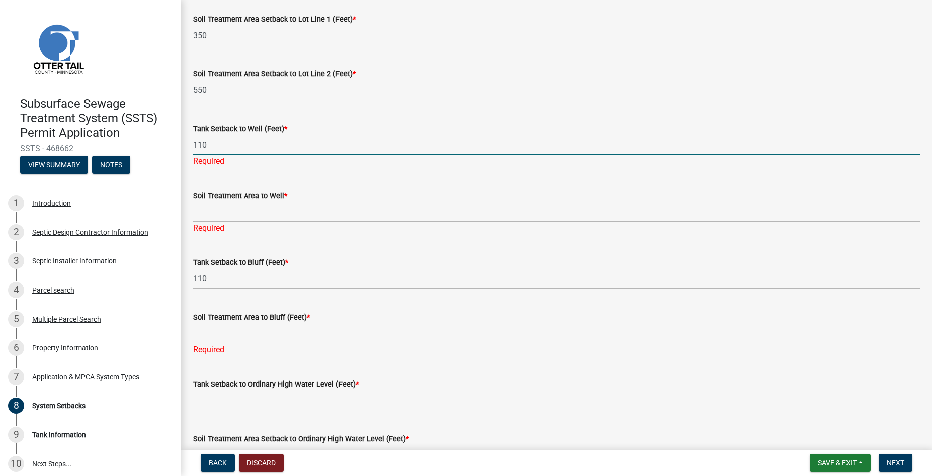
type input "110"
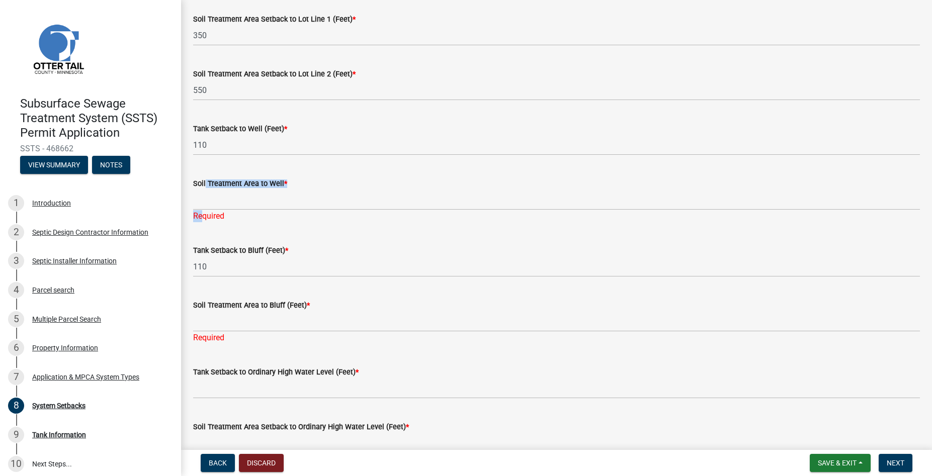
drag, startPoint x: 205, startPoint y: 202, endPoint x: 204, endPoint y: 214, distance: 12.1
click at [204, 211] on div "Soil Treatment Area to Well * Required" at bounding box center [556, 193] width 727 height 59
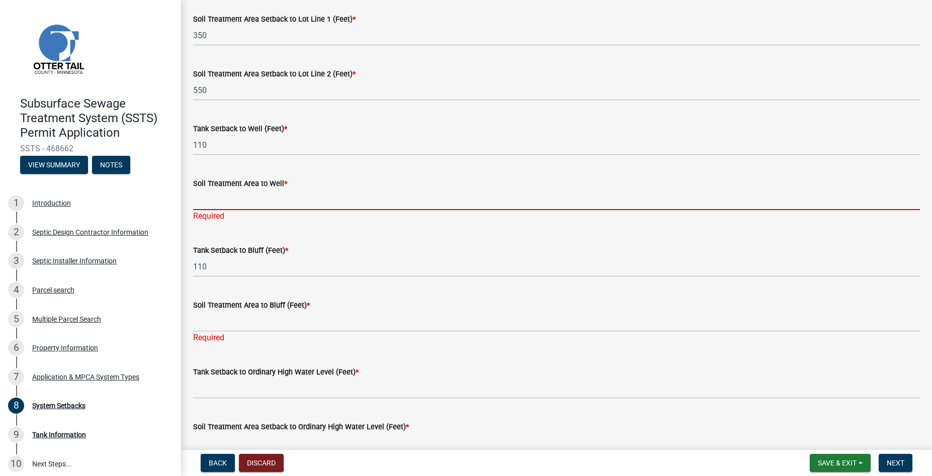
click at [210, 193] on input "Soil Treatment Area to Well *" at bounding box center [556, 200] width 727 height 21
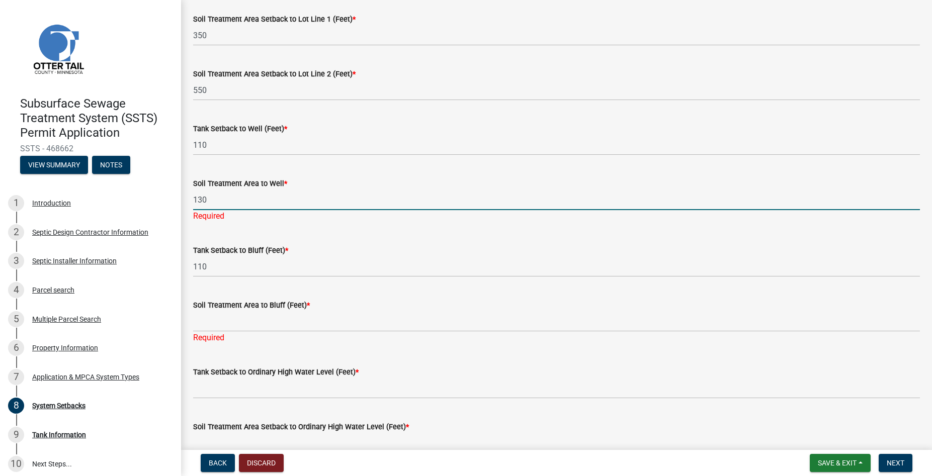
type input "130"
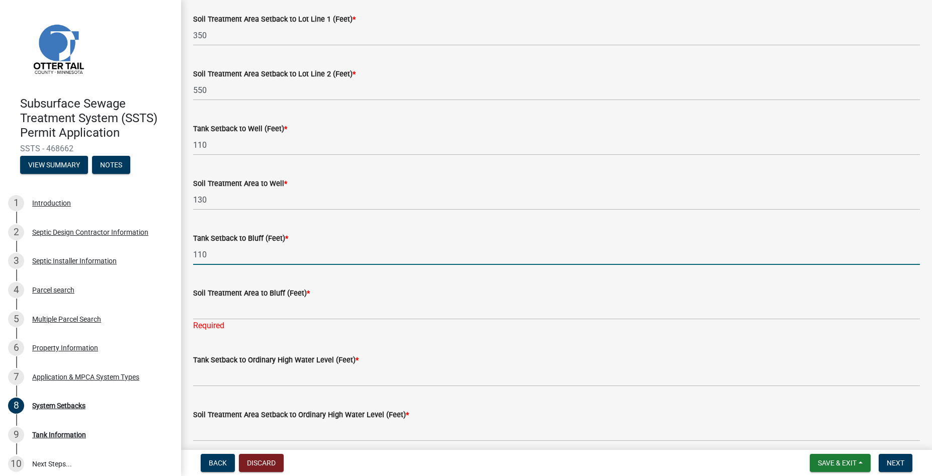
click at [201, 264] on input "110" at bounding box center [556, 255] width 727 height 21
click at [202, 262] on input "110" at bounding box center [556, 255] width 727 height 21
type input "na"
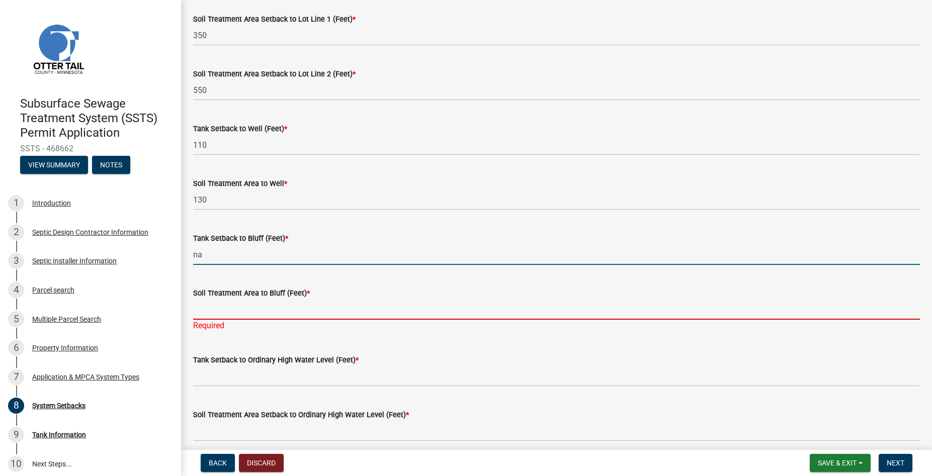
click at [204, 307] on input "Soil Treatment Area to Bluff (Feet) *" at bounding box center [556, 309] width 727 height 21
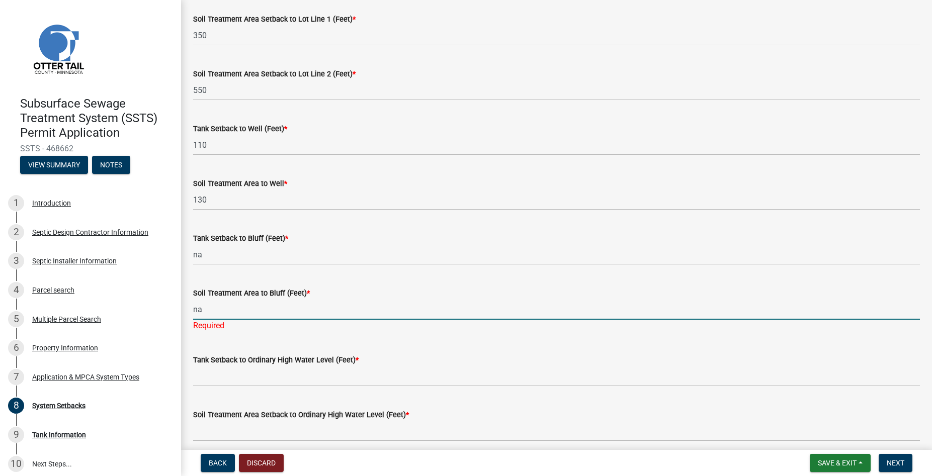
type input "na"
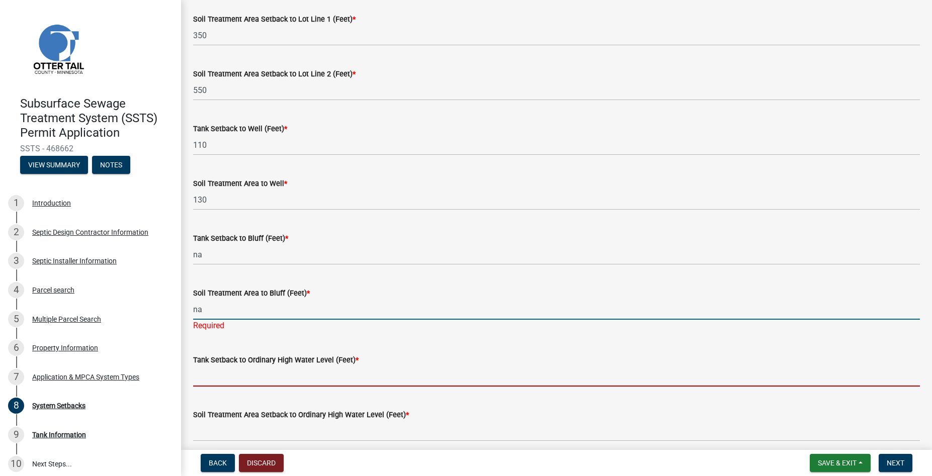
click at [200, 372] on input "Tank Setback to Ordinary High Water Level (Feet) *" at bounding box center [556, 376] width 727 height 21
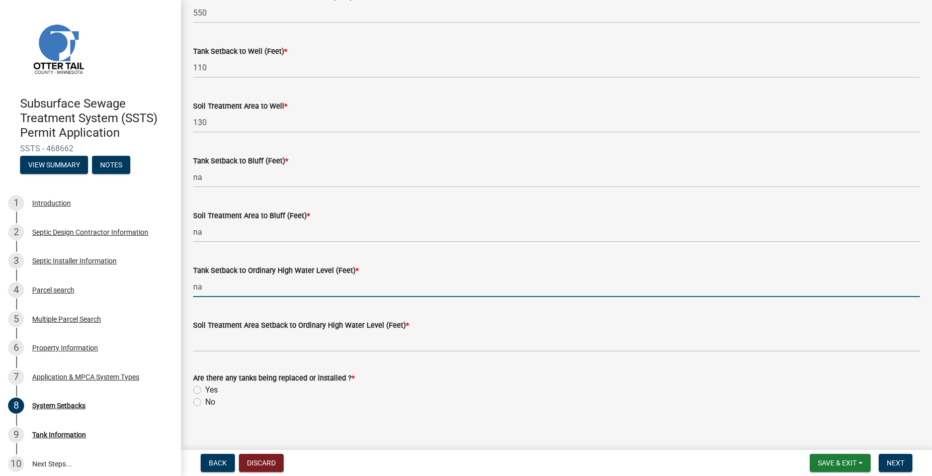
scroll to position [604, 0]
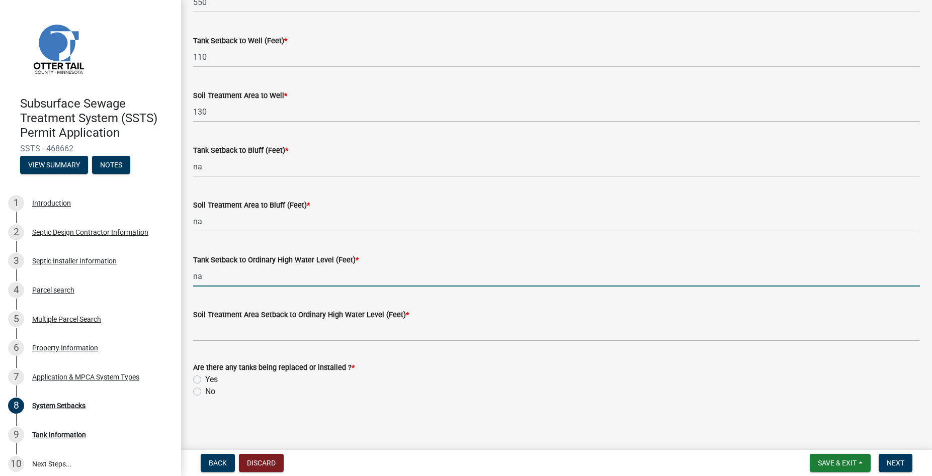
type input "na"
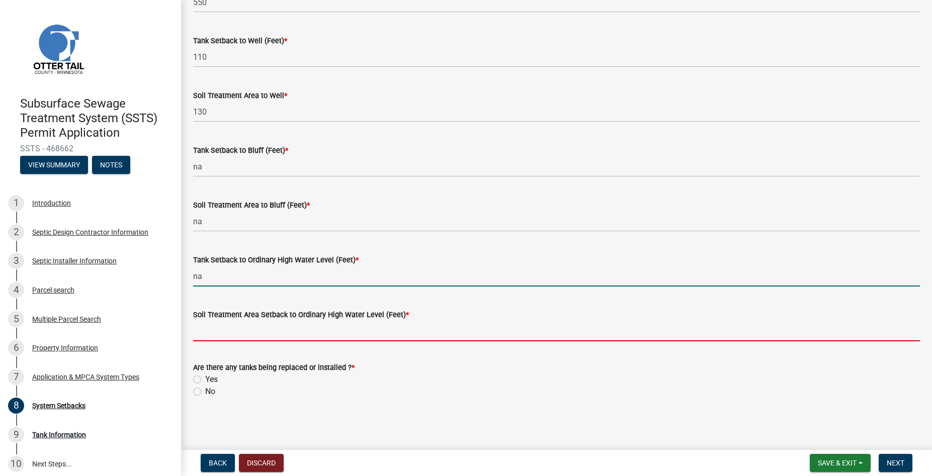
click at [208, 328] on input "Soil Treatment Area Setback to Ordinary High Water Level (Feet) *" at bounding box center [556, 331] width 727 height 21
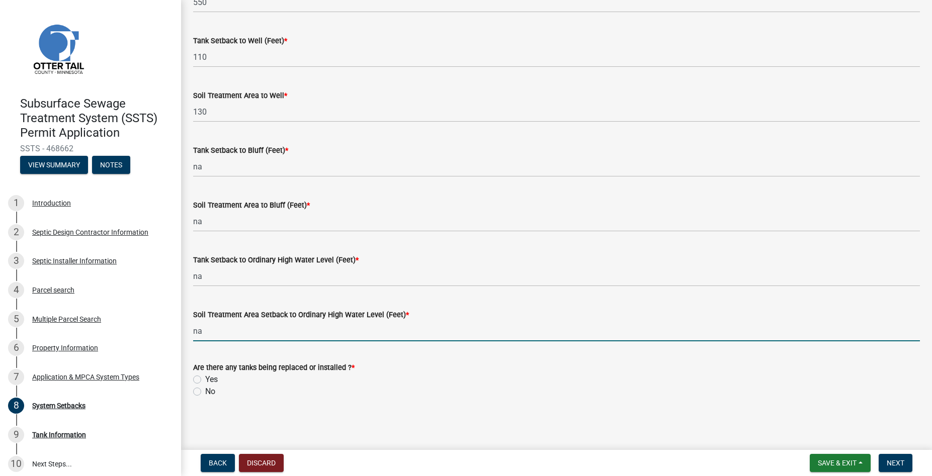
type input "na"
click at [205, 379] on label "Yes" at bounding box center [211, 380] width 13 height 12
click at [205, 379] on input "Yes" at bounding box center [208, 377] width 7 height 7
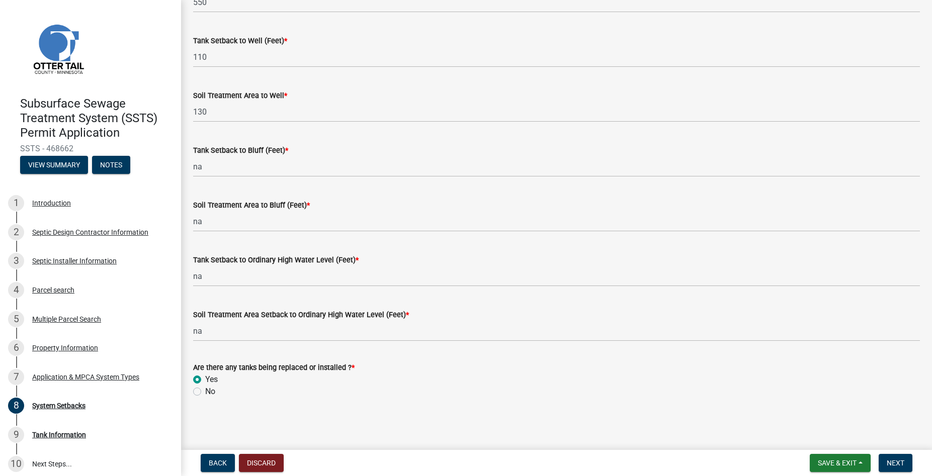
radio input "true"
click at [896, 465] on span "Next" at bounding box center [896, 463] width 18 height 8
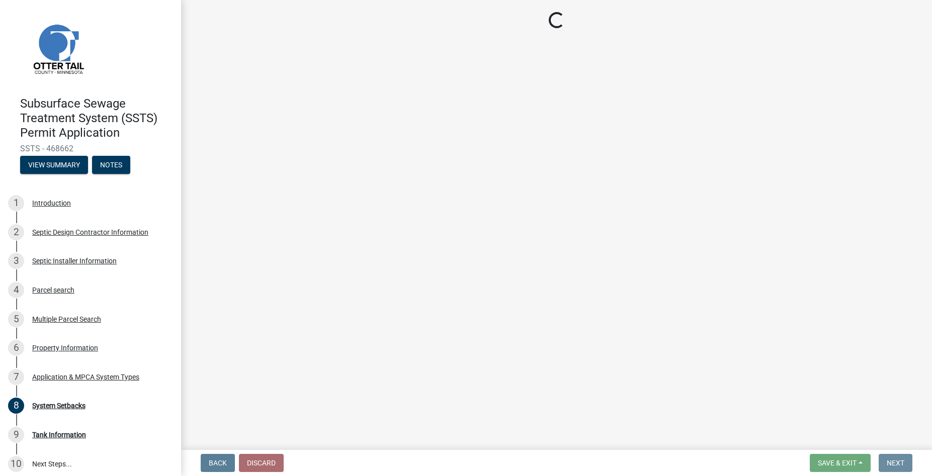
scroll to position [0, 0]
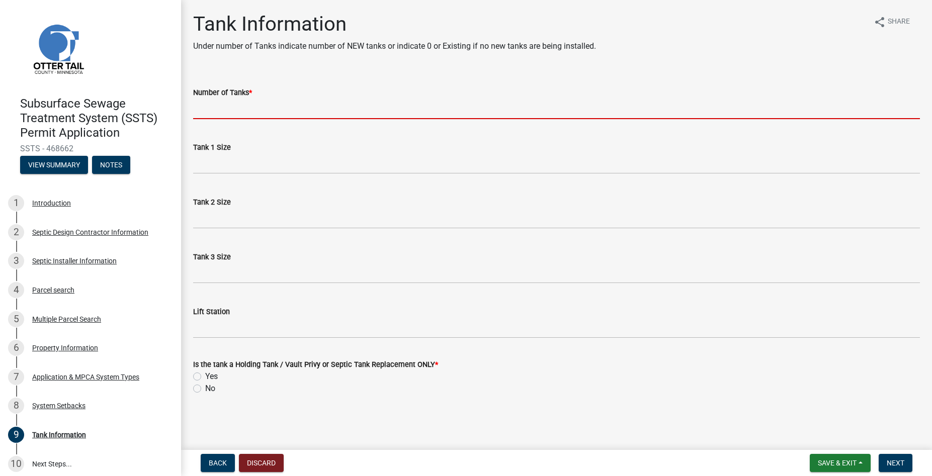
click at [218, 113] on input "Number of Tanks *" at bounding box center [556, 109] width 727 height 21
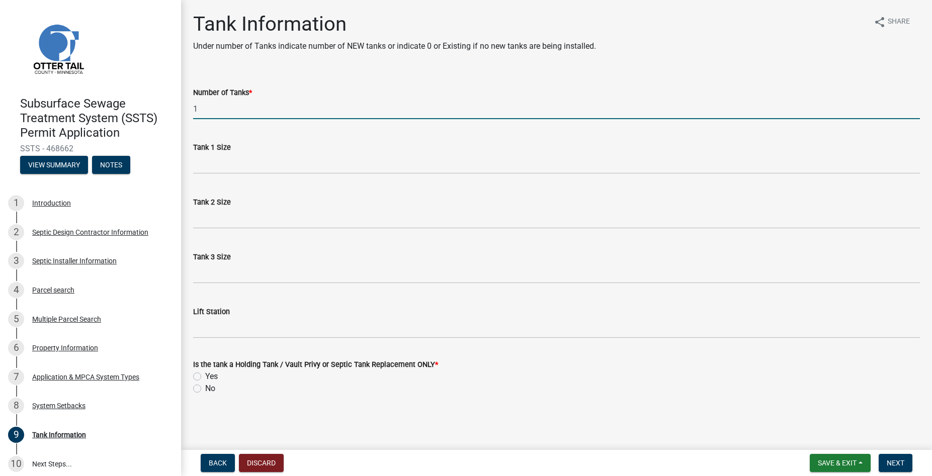
type input "1"
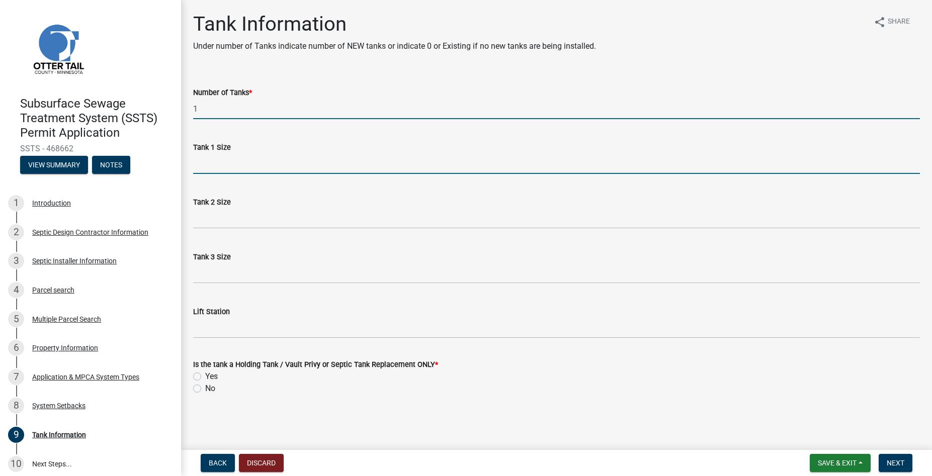
click at [218, 166] on input "Tank 1 Size" at bounding box center [556, 163] width 727 height 21
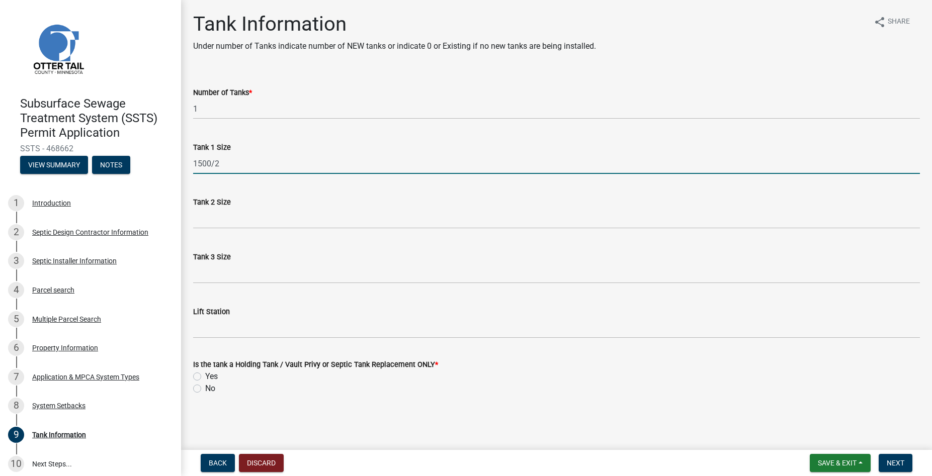
type input "1500/2"
click at [205, 388] on label "No" at bounding box center [210, 389] width 10 height 12
click at [205, 388] on input "No" at bounding box center [208, 386] width 7 height 7
radio input "true"
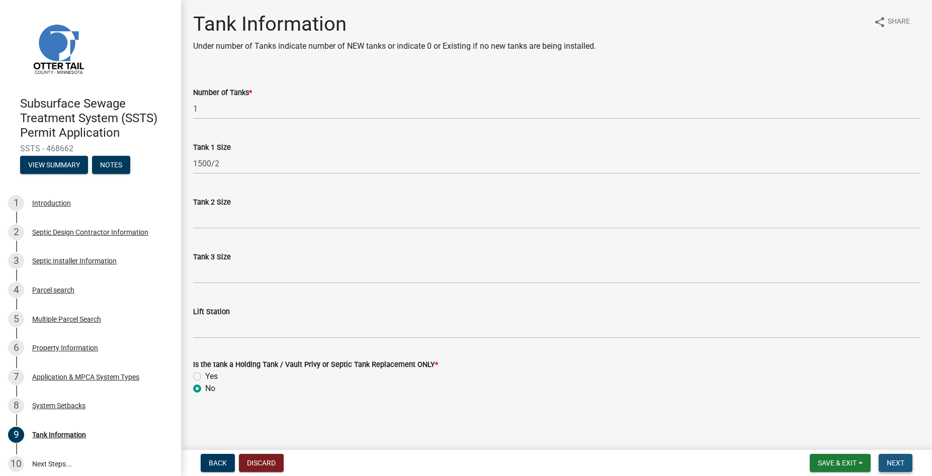
click at [898, 464] on span "Next" at bounding box center [896, 463] width 18 height 8
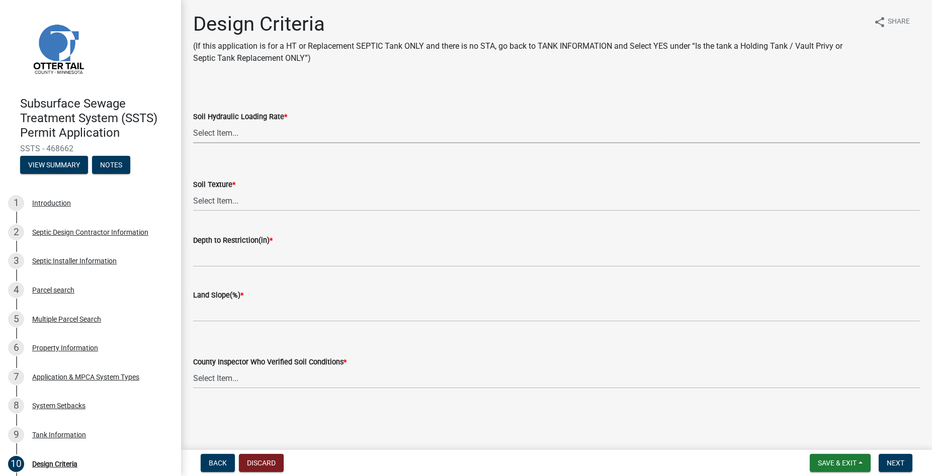
click at [193, 123] on select "Select Item... 1.6 gpd/ft2 1.2 gpd/ft2 1.0 gpd/ft2 0.87 gpd/ft2 0.78 gpd/ft2 0.…" at bounding box center [556, 133] width 727 height 21
click option "0.45 gpd/ft2" at bounding box center [0, 0] width 0 height 0
select select "161dc003-2926-44f5-9717-bc9d566eecc1"
click at [218, 189] on label "Soil Texture *" at bounding box center [214, 185] width 42 height 7
click at [218, 191] on select "Select Item... Coarse Sand (COS) Sand (S) Fine Sand (FS) Very Fine Sand (VFS) L…" at bounding box center [556, 201] width 727 height 21
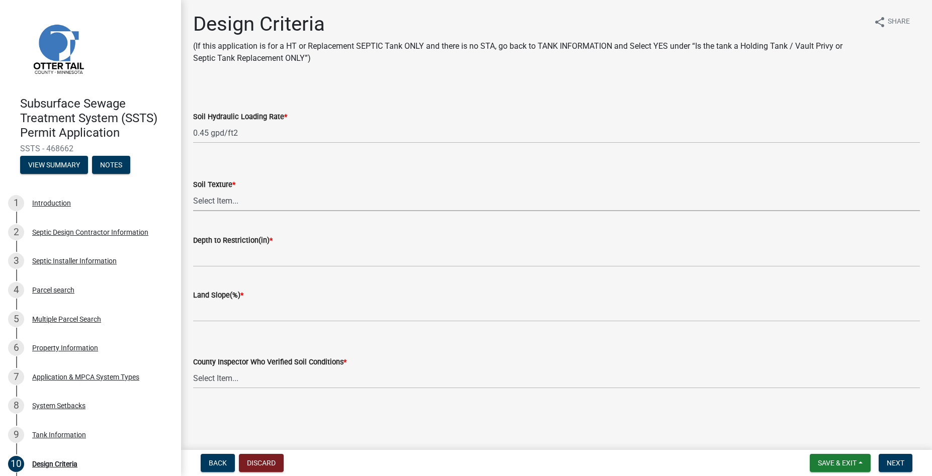
click at [193, 191] on select "Select Item... Coarse Sand (COS) Sand (S) Fine Sand (FS) Very Fine Sand (VFS) L…" at bounding box center [556, 201] width 727 height 21
click option "[PERSON_NAME] (SCL)" at bounding box center [0, 0] width 0 height 0
select select "3153871a-0646-45c0-8d36-98762e1aaded"
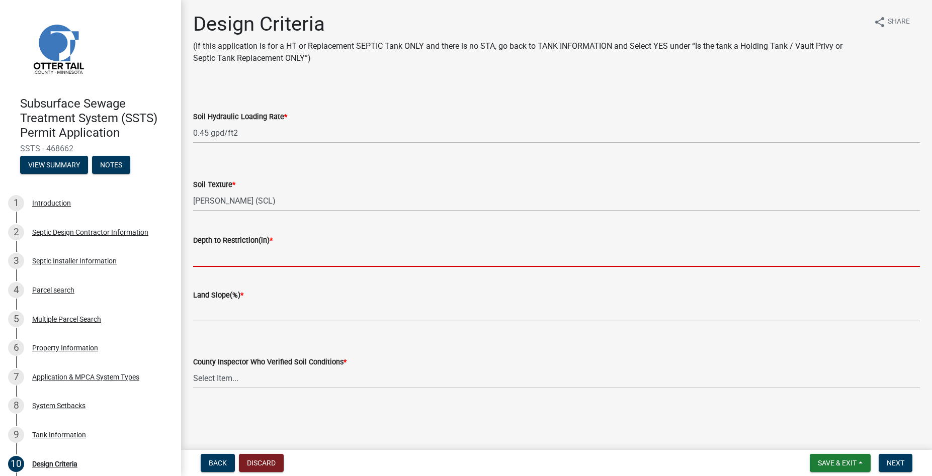
click at [231, 263] on input "Depth to Restriction(in) *" at bounding box center [556, 257] width 727 height 21
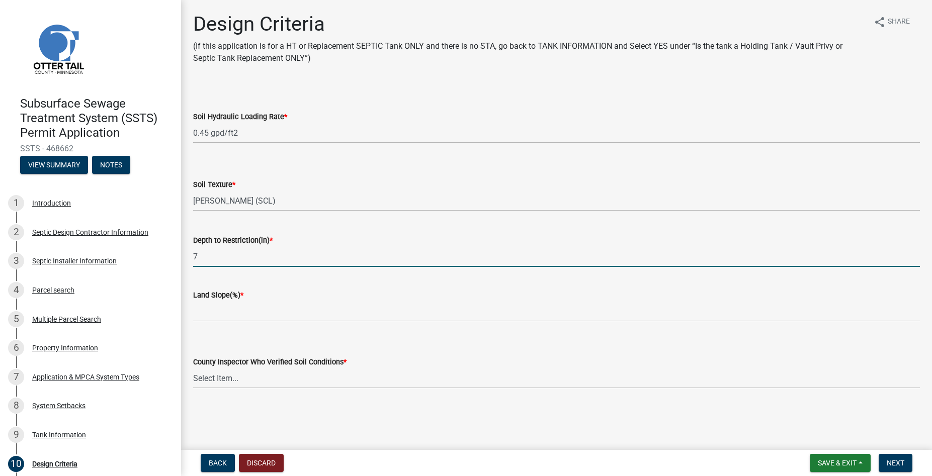
type input "7"
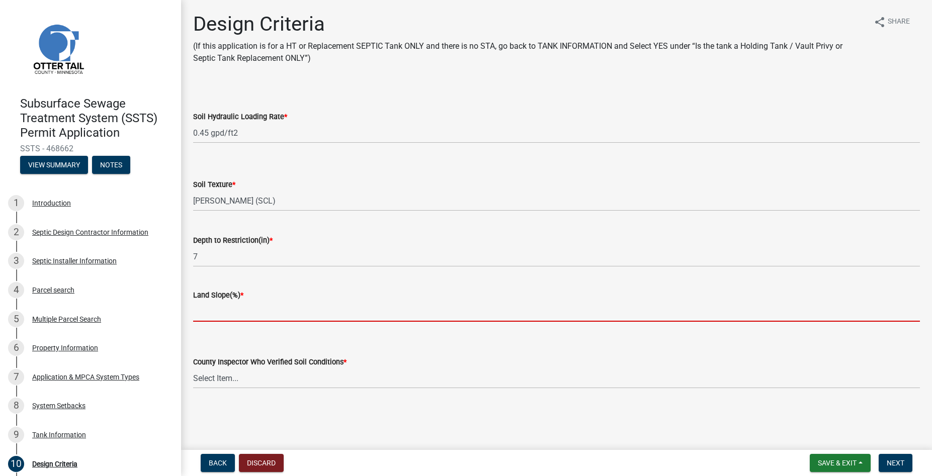
click at [204, 308] on input "Land Slope(%) *" at bounding box center [556, 311] width 727 height 21
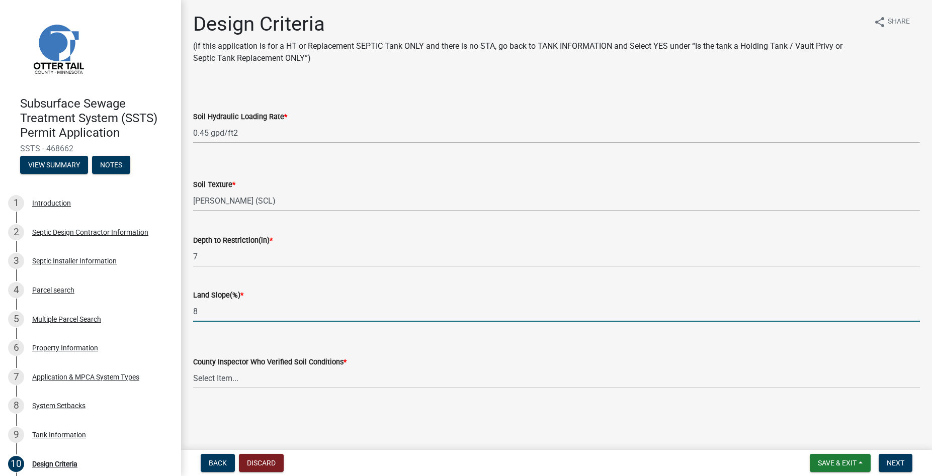
type input "8"
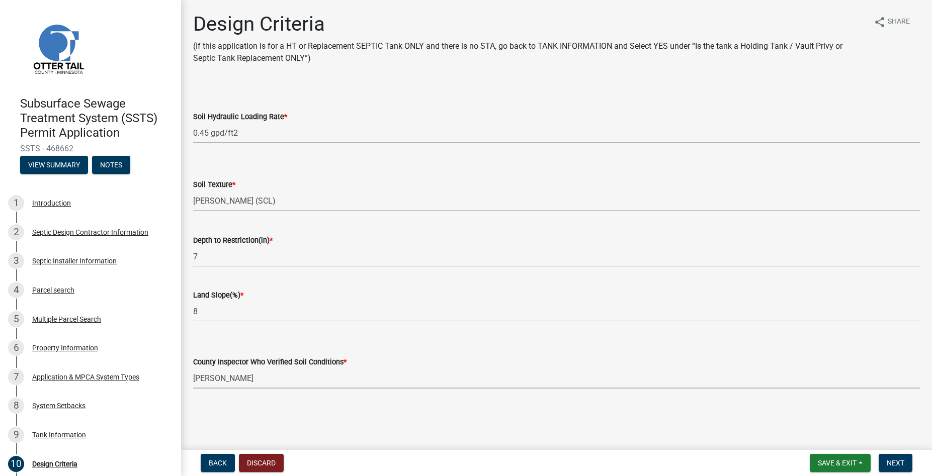
click option "[PERSON_NAME]" at bounding box center [0, 0] width 0 height 0
select select "45db2b75-262a-4f3c-9010-aae25997cba1"
click at [903, 464] on span "Next" at bounding box center [896, 463] width 18 height 8
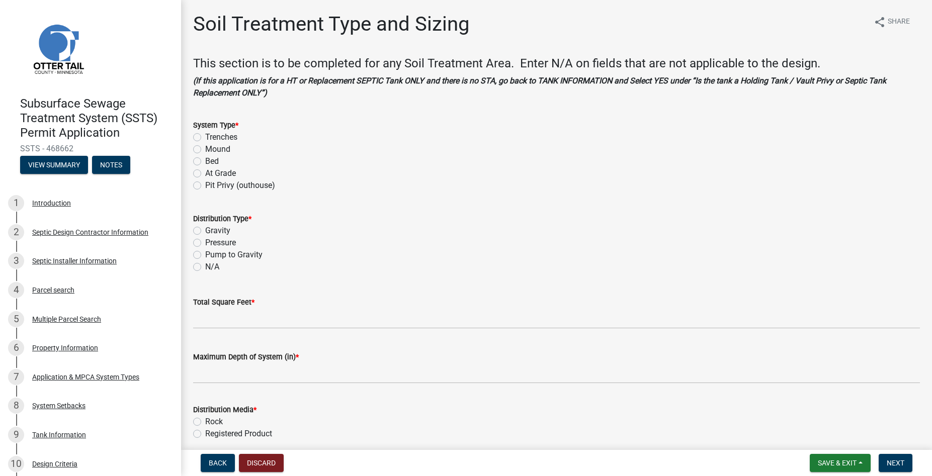
click at [205, 148] on label "Mound" at bounding box center [217, 149] width 25 height 12
click at [205, 148] on input "Mound" at bounding box center [208, 146] width 7 height 7
radio input "true"
click at [205, 244] on label "Pressure" at bounding box center [220, 243] width 31 height 12
click at [205, 244] on input "Pressure" at bounding box center [208, 240] width 7 height 7
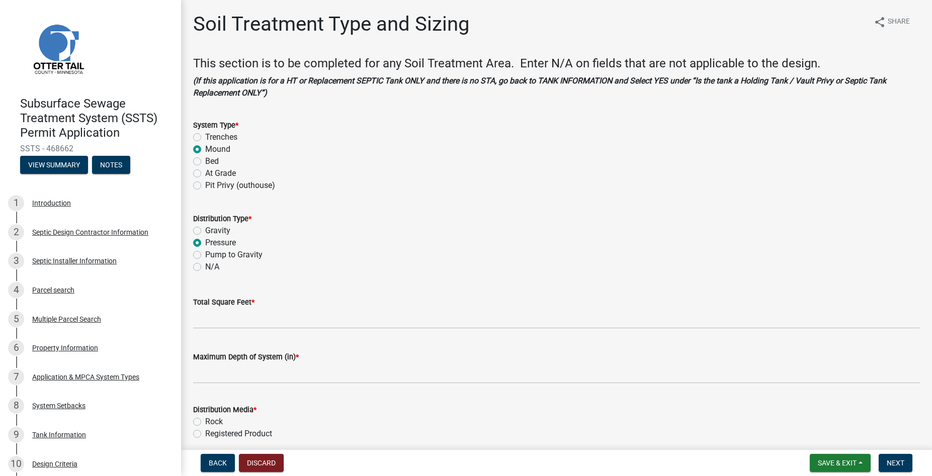
radio input "true"
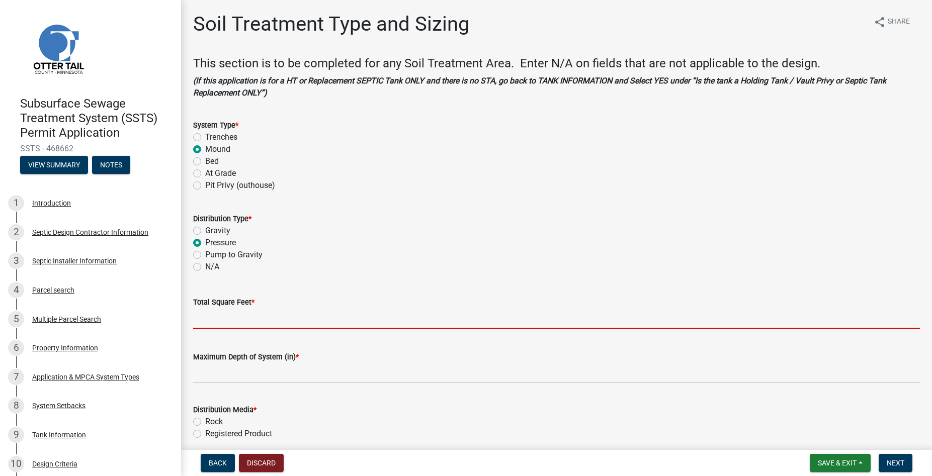
drag, startPoint x: 215, startPoint y: 322, endPoint x: 215, endPoint y: 331, distance: 9.1
click at [215, 324] on input "Total Square Feet *" at bounding box center [556, 318] width 727 height 21
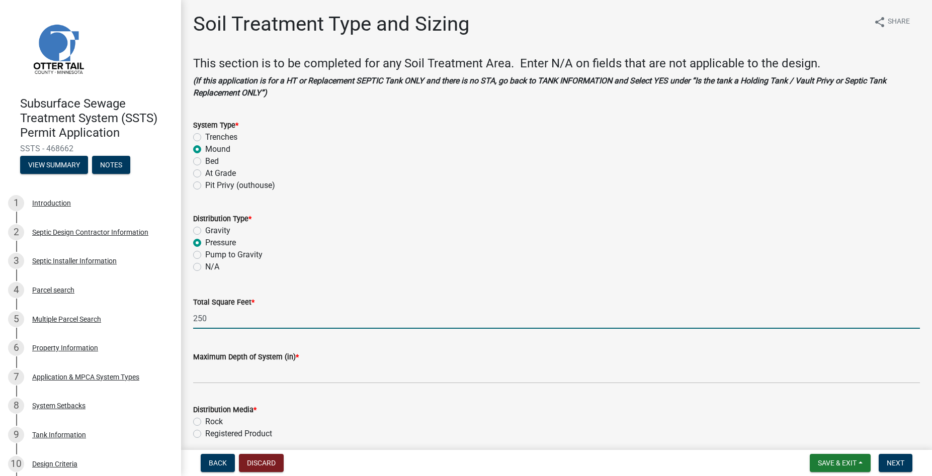
type input "250"
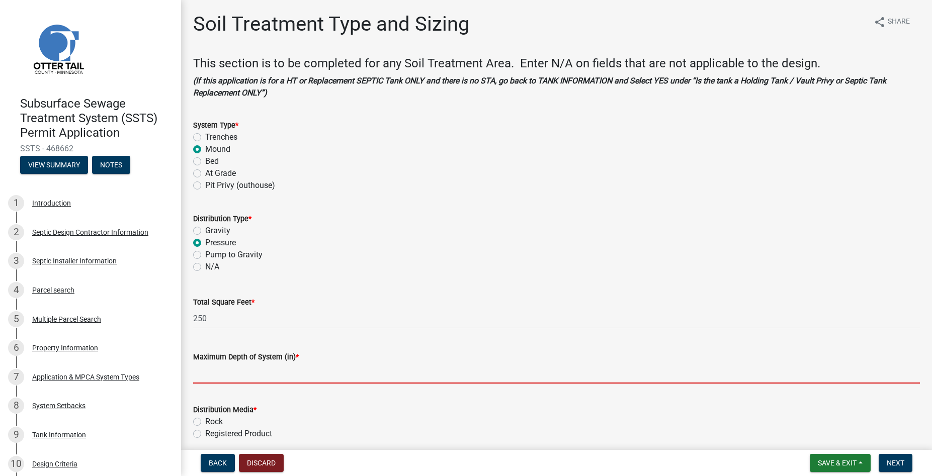
click at [213, 367] on input "Maximum Depth of System (in) *" at bounding box center [556, 373] width 727 height 21
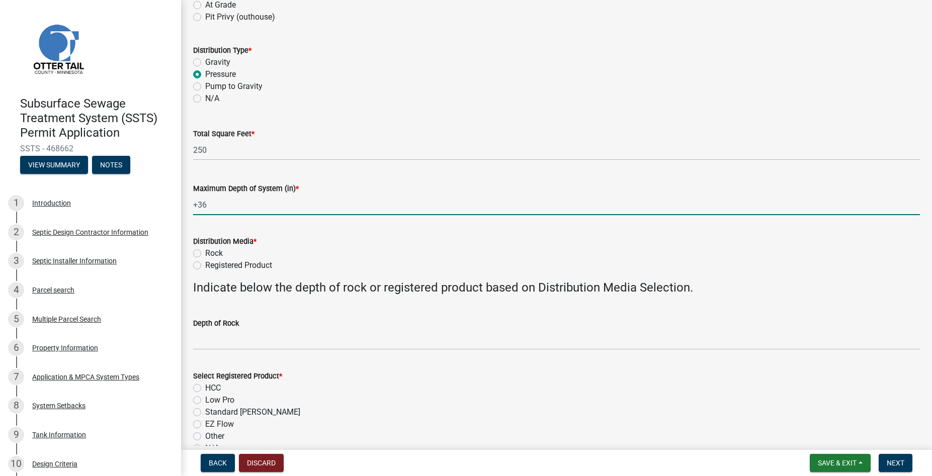
scroll to position [172, 0]
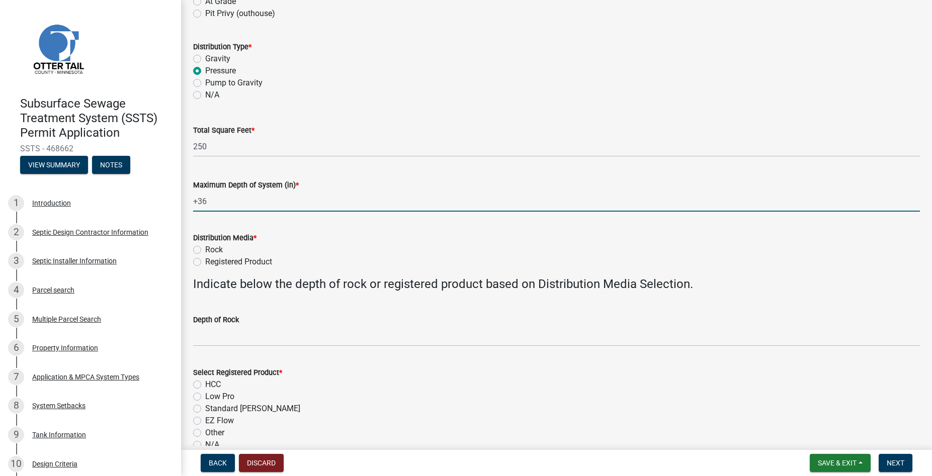
type input "+36"
click at [205, 253] on label "Rock" at bounding box center [214, 250] width 18 height 12
click at [205, 251] on input "Rock" at bounding box center [208, 247] width 7 height 7
radio input "true"
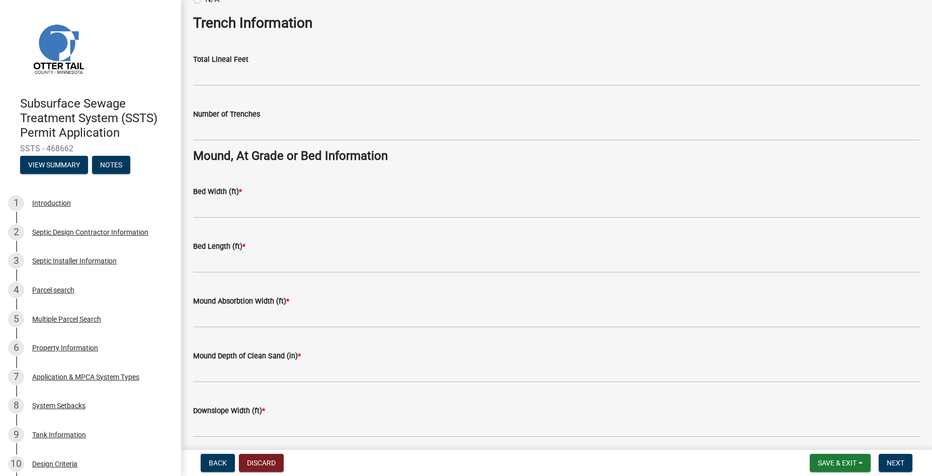
scroll to position [631, 0]
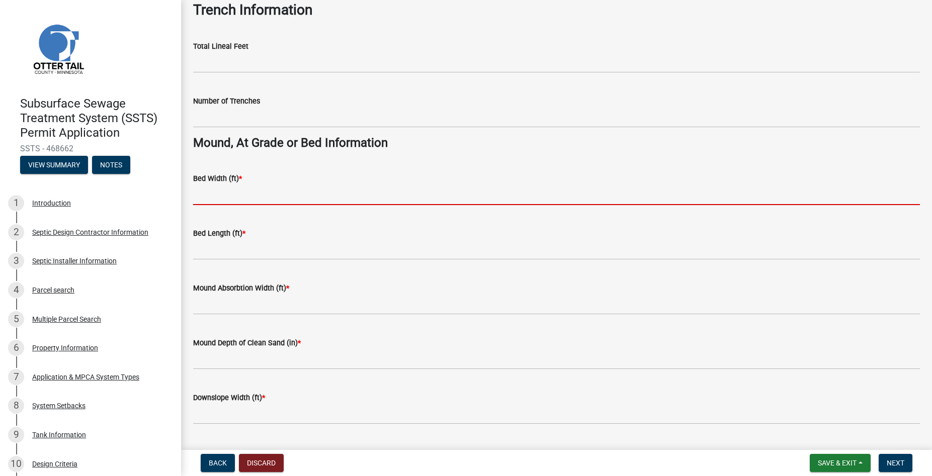
click at [217, 200] on input "Bed Width (ft) *" at bounding box center [556, 195] width 727 height 21
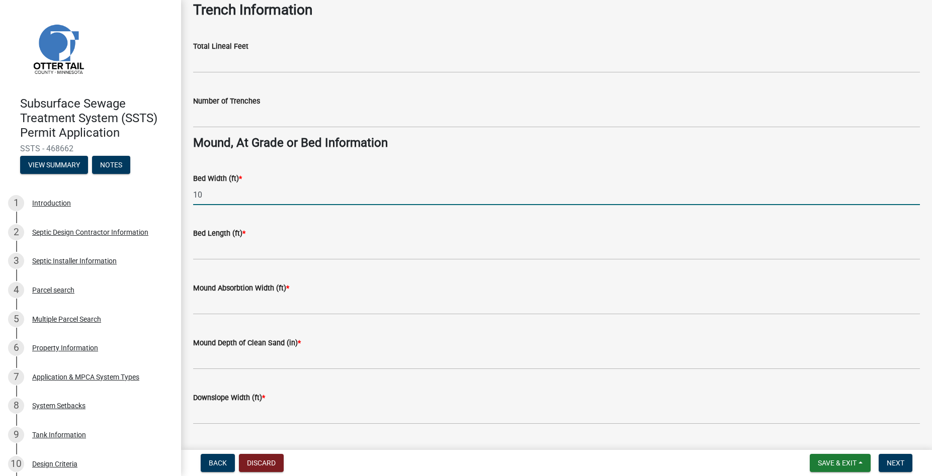
type input "10"
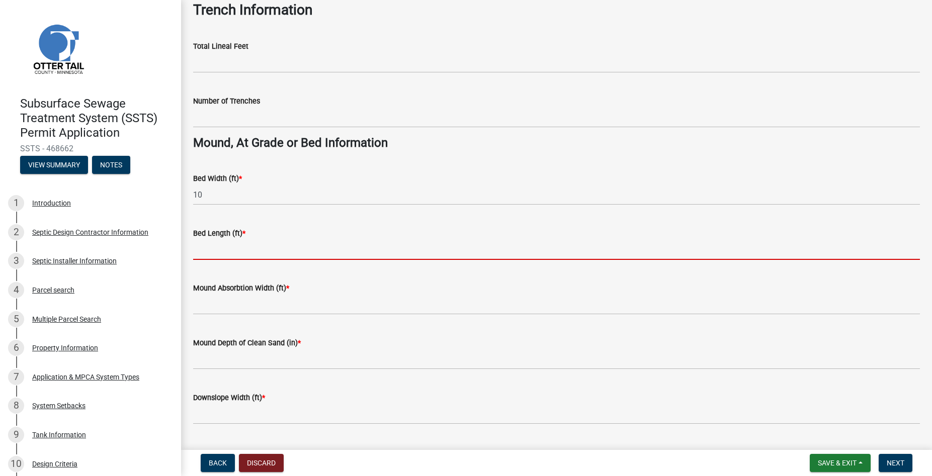
click at [215, 246] on input "Bed Length (ft) *" at bounding box center [556, 249] width 727 height 21
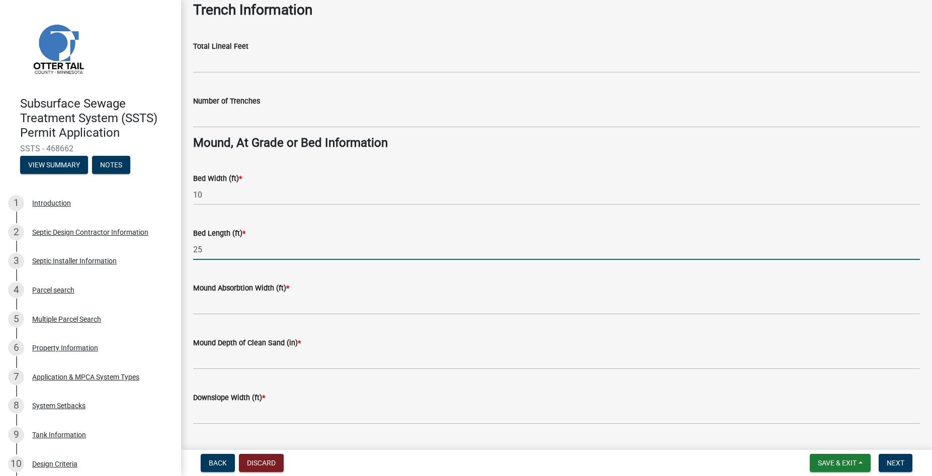
type input "25"
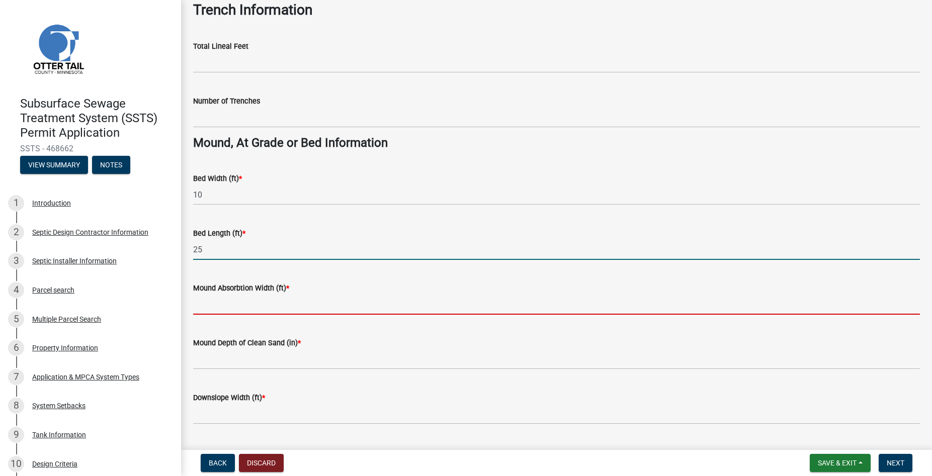
click at [224, 302] on input "Mound Absorbtion Width (ft) *" at bounding box center [556, 304] width 727 height 21
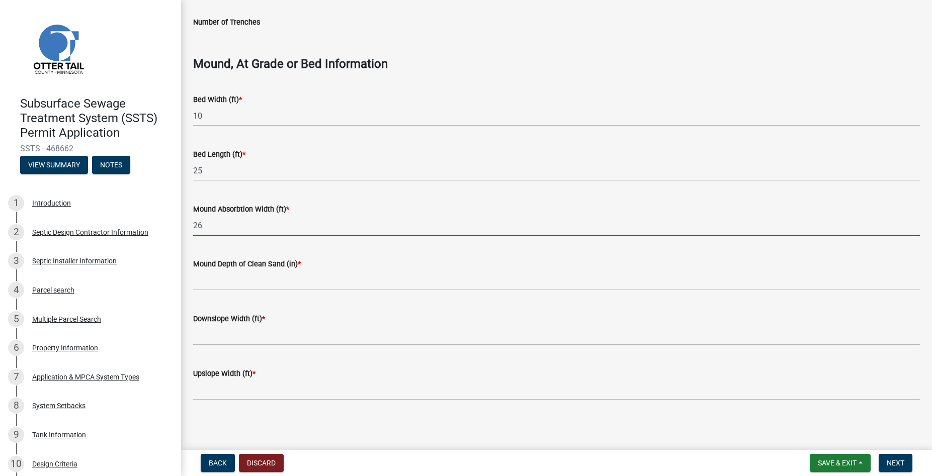
scroll to position [711, 0]
type input "26"
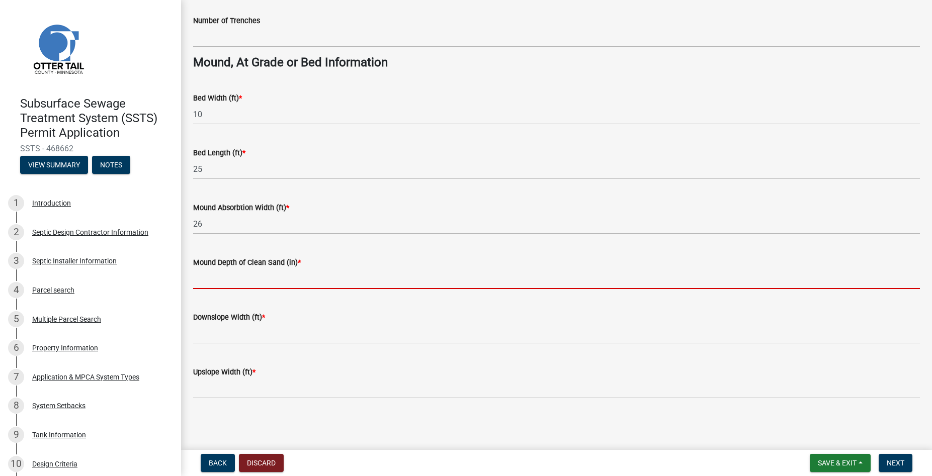
click at [229, 278] on input "Mound Depth of Clean Sand (in) *" at bounding box center [556, 279] width 727 height 21
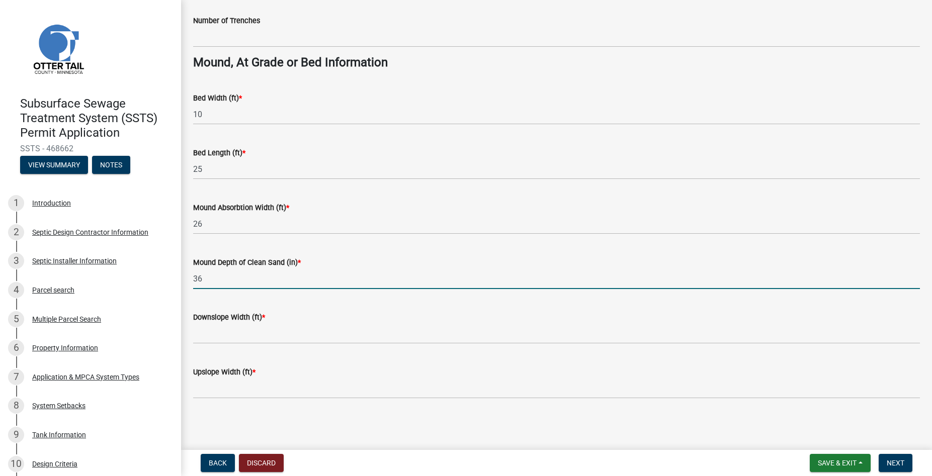
type input "36"
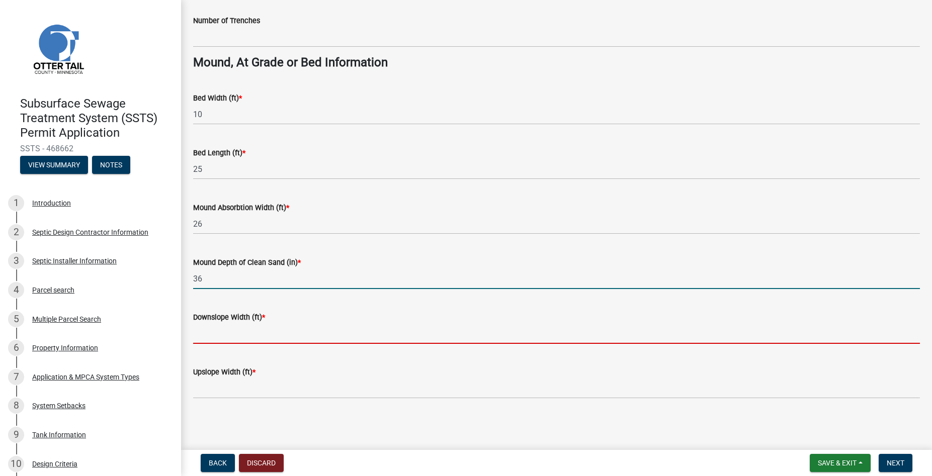
click at [239, 327] on input "Downslope Width (ft) *" at bounding box center [556, 334] width 727 height 21
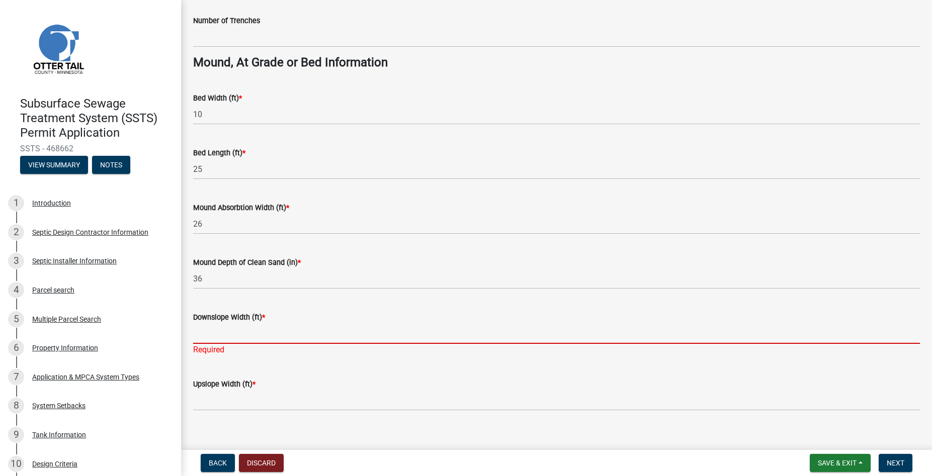
click at [219, 339] on input "Downslope Width (ft) *" at bounding box center [556, 334] width 727 height 21
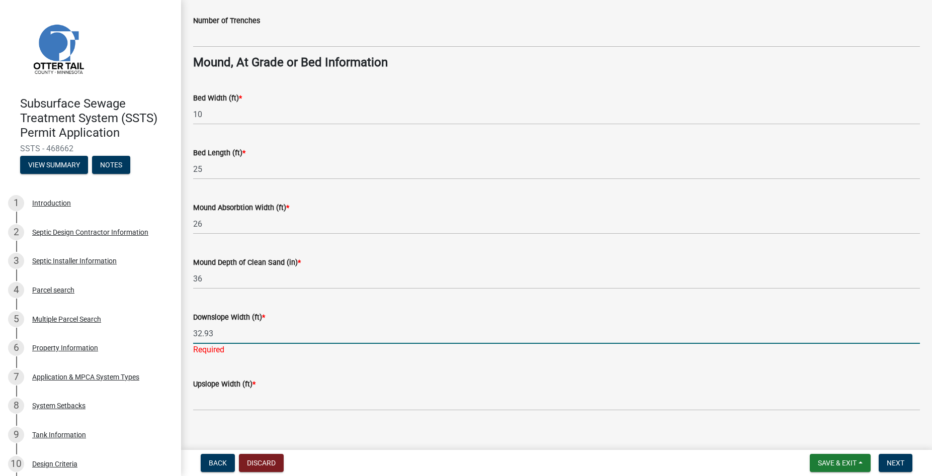
type input "32.93"
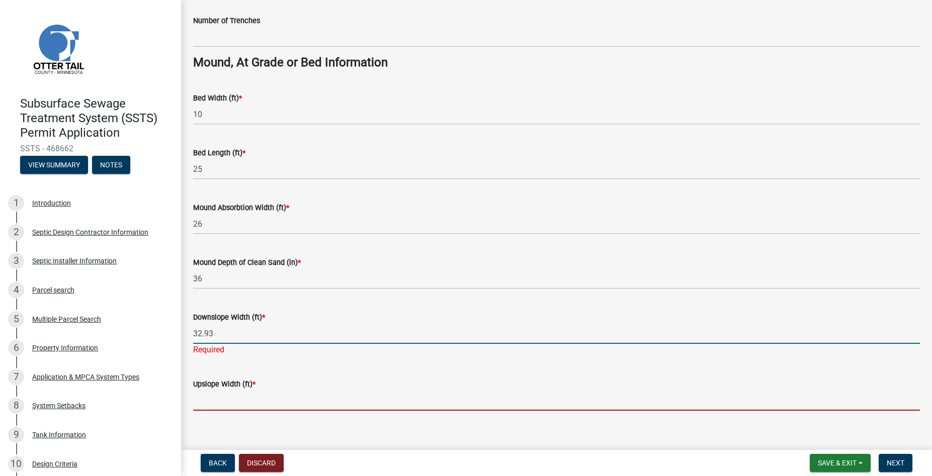
click at [225, 394] on input "Upslope Width (ft) *" at bounding box center [556, 400] width 727 height 21
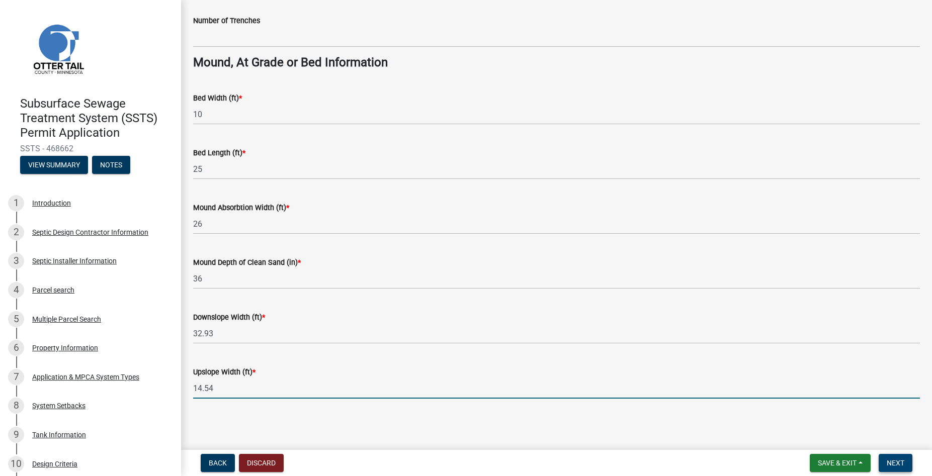
type input "14.54"
click at [900, 461] on span "Next" at bounding box center [896, 463] width 18 height 8
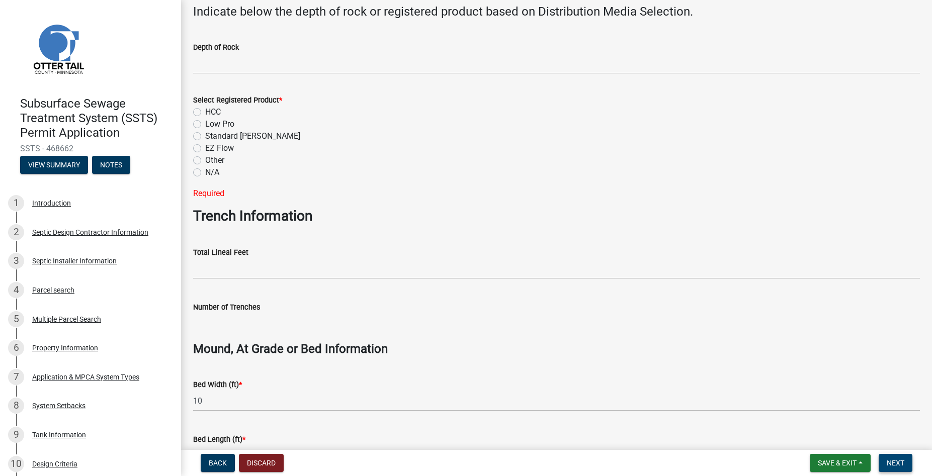
scroll to position [387, 0]
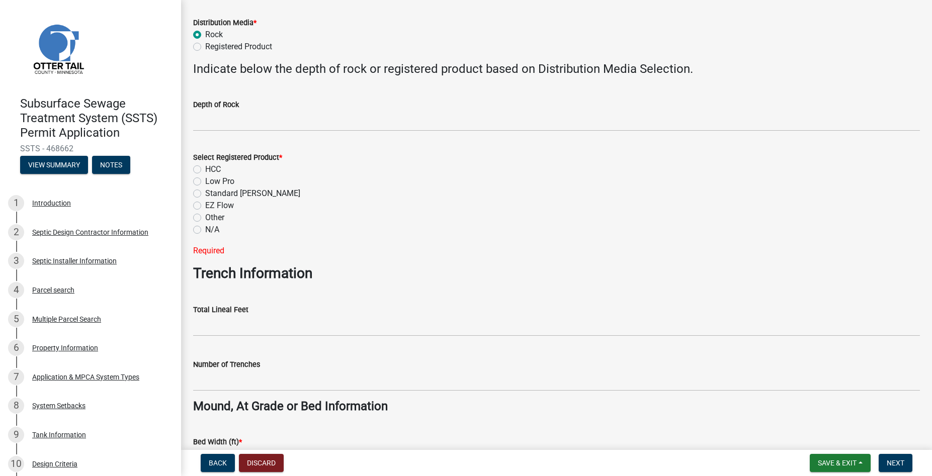
click at [193, 227] on div "Select Registered Product * HCC Low Pro Standard [PERSON_NAME] EZ Flow Other N/…" at bounding box center [557, 198] width 742 height 118
click at [205, 233] on label "N/A" at bounding box center [212, 230] width 14 height 12
click at [205, 230] on input "N/A" at bounding box center [208, 227] width 7 height 7
radio input "true"
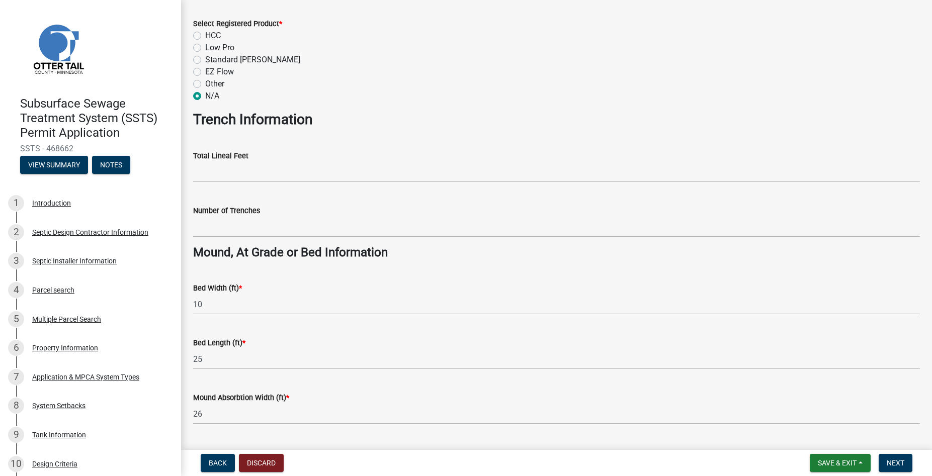
scroll to position [559, 0]
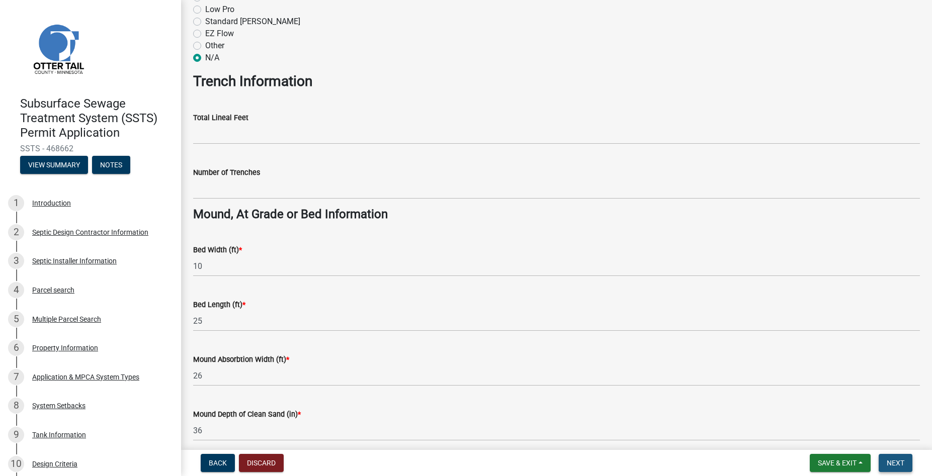
click at [905, 463] on span "Next" at bounding box center [896, 463] width 18 height 8
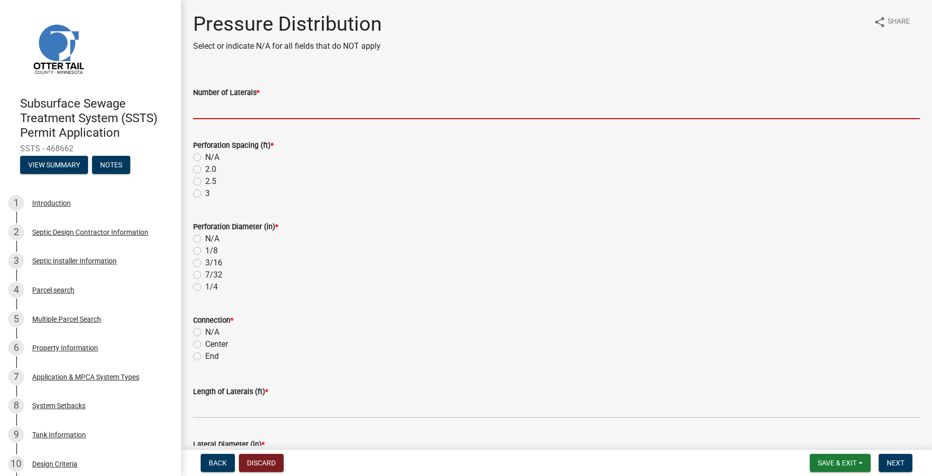
click at [244, 112] on input "Number of Laterals *" at bounding box center [556, 109] width 727 height 21
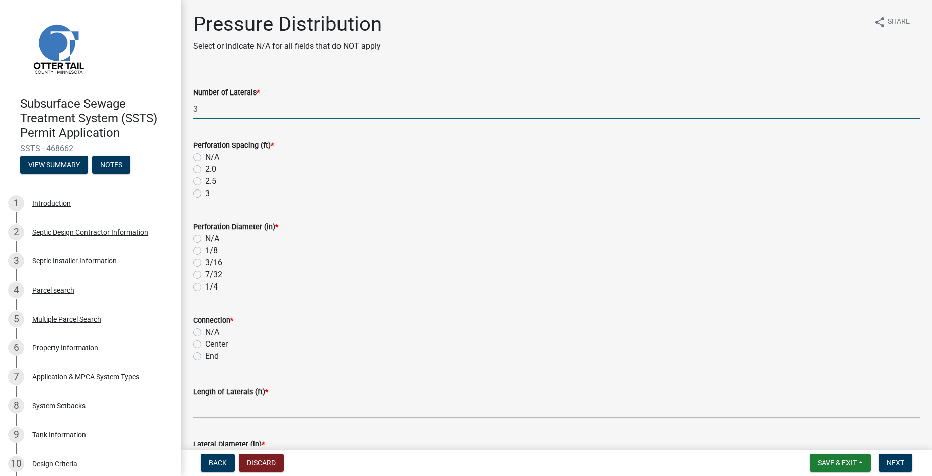
type input "3"
click at [205, 194] on label "3" at bounding box center [207, 194] width 5 height 12
click at [205, 194] on input "3" at bounding box center [208, 191] width 7 height 7
radio input "true"
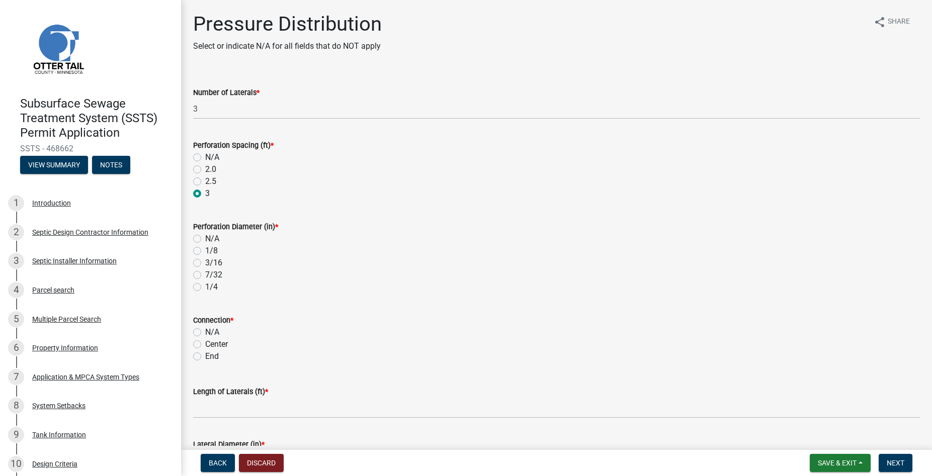
click at [205, 286] on label "1/4" at bounding box center [211, 287] width 13 height 12
click at [205, 286] on input "1/4" at bounding box center [208, 284] width 7 height 7
radio input "true"
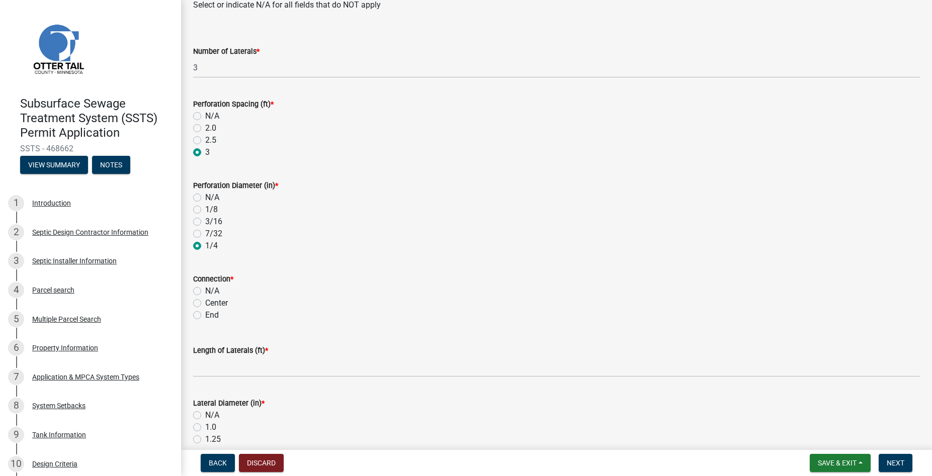
scroll to position [57, 0]
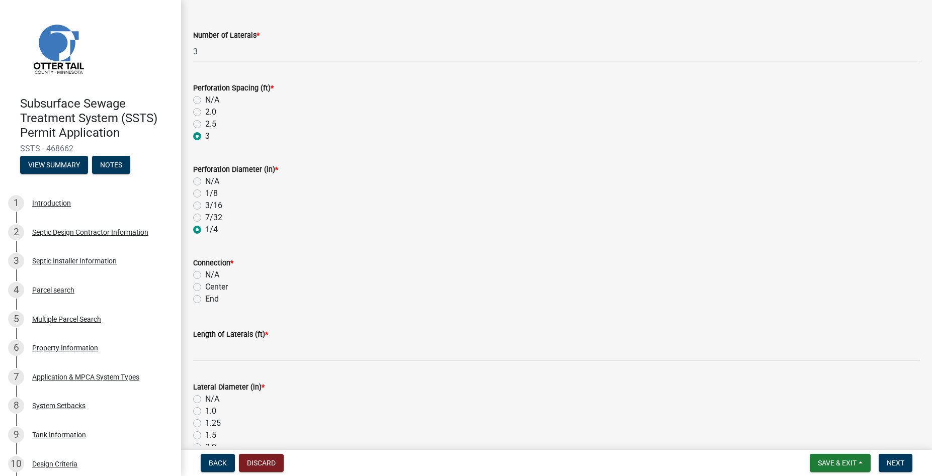
click at [205, 301] on label "End" at bounding box center [212, 299] width 14 height 12
click at [205, 300] on input "End" at bounding box center [208, 296] width 7 height 7
radio input "true"
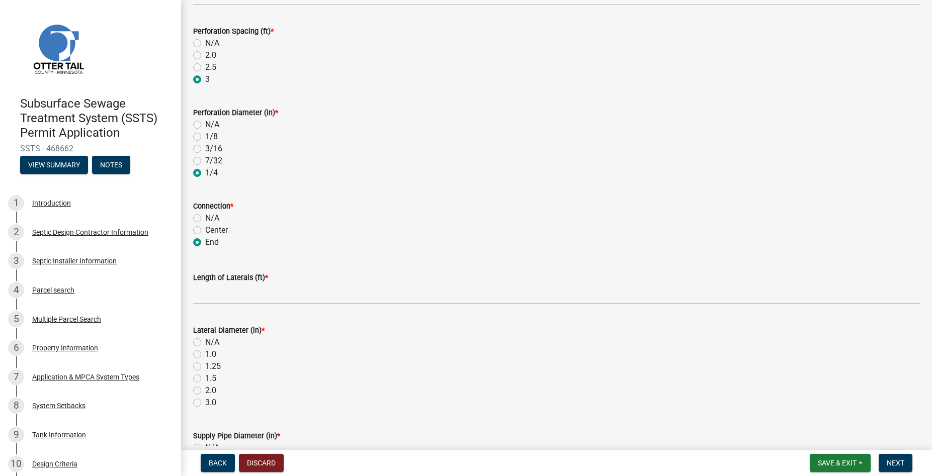
scroll to position [115, 0]
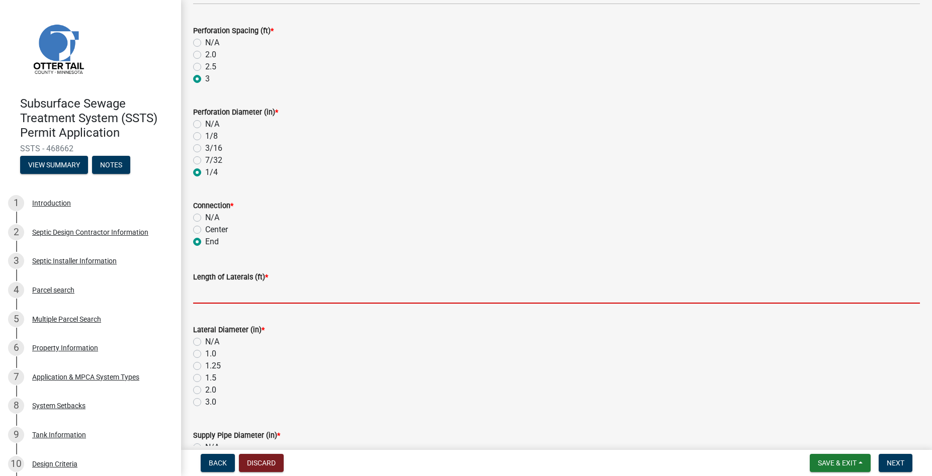
click at [205, 287] on input "Length of Laterals (ft) *" at bounding box center [556, 293] width 727 height 21
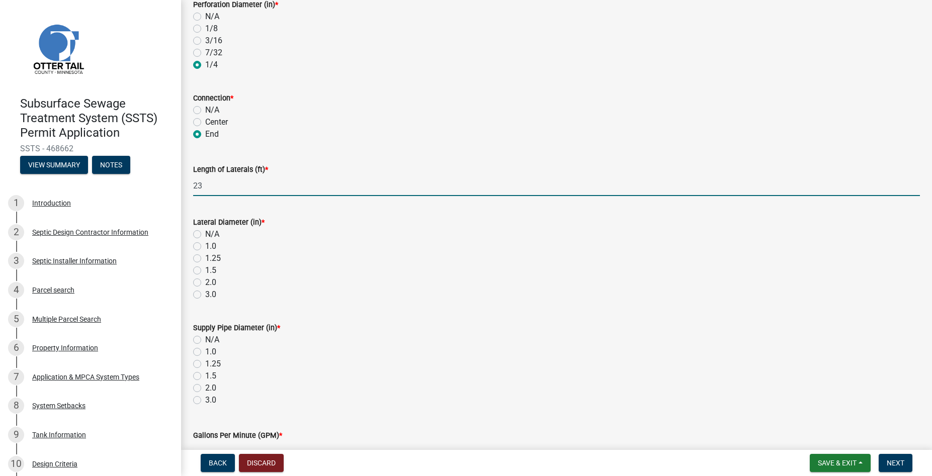
scroll to position [229, 0]
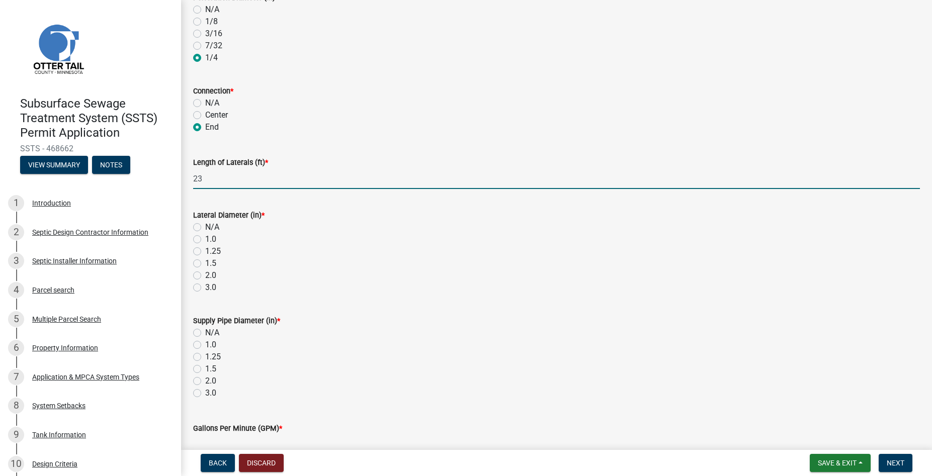
type input "23"
click at [205, 274] on label "2.0" at bounding box center [210, 276] width 11 height 12
click at [205, 274] on input "2.0" at bounding box center [208, 273] width 7 height 7
radio input "true"
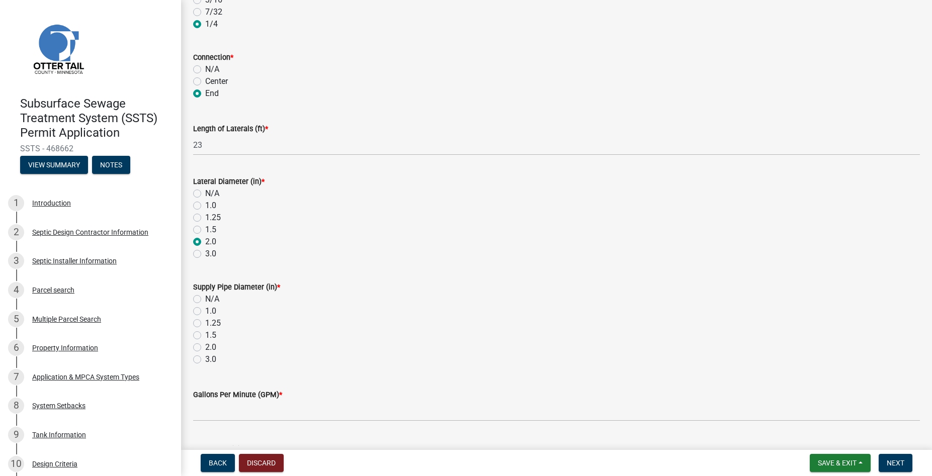
scroll to position [287, 0]
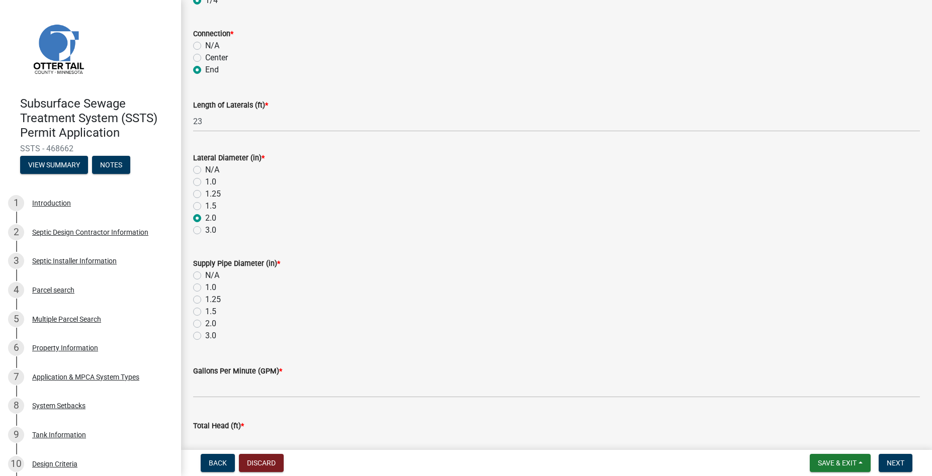
click at [205, 324] on label "2.0" at bounding box center [210, 324] width 11 height 12
click at [205, 324] on input "2.0" at bounding box center [208, 321] width 7 height 7
radio input "true"
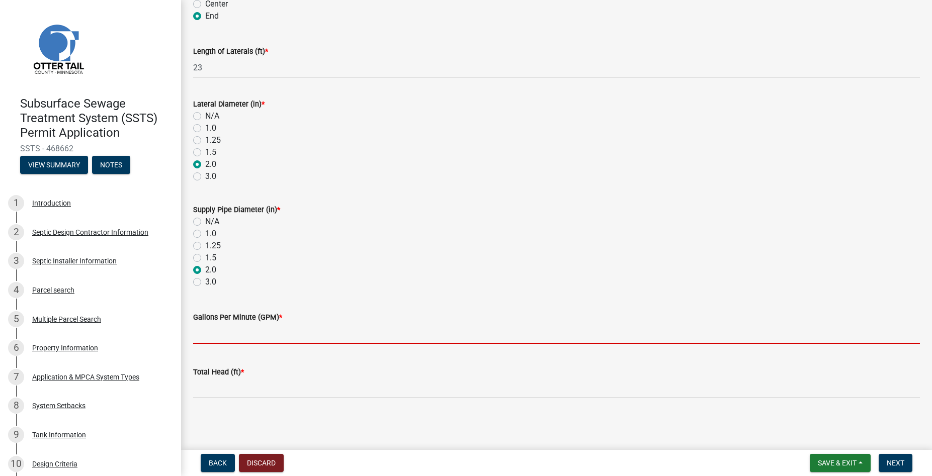
click at [211, 335] on input "Gallons Per Minute (GPM) *" at bounding box center [556, 334] width 727 height 21
click at [227, 333] on input "Gallons Per Minute (GPM) *" at bounding box center [556, 334] width 727 height 21
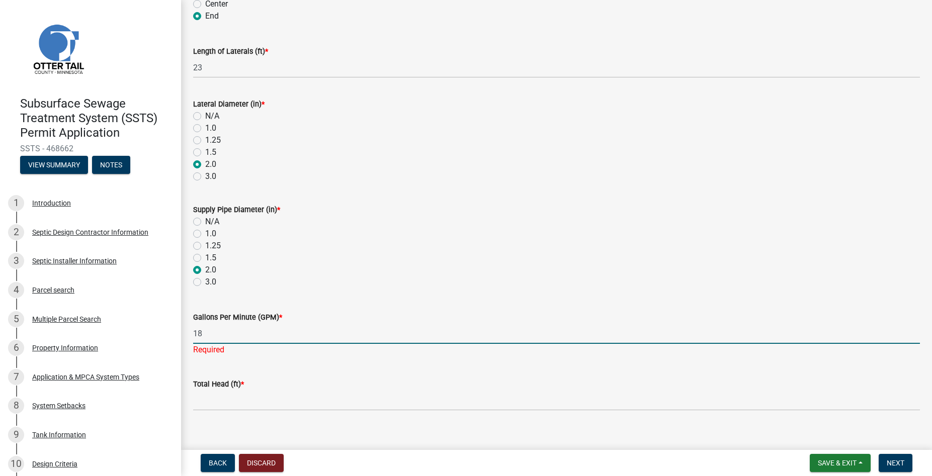
type input "18"
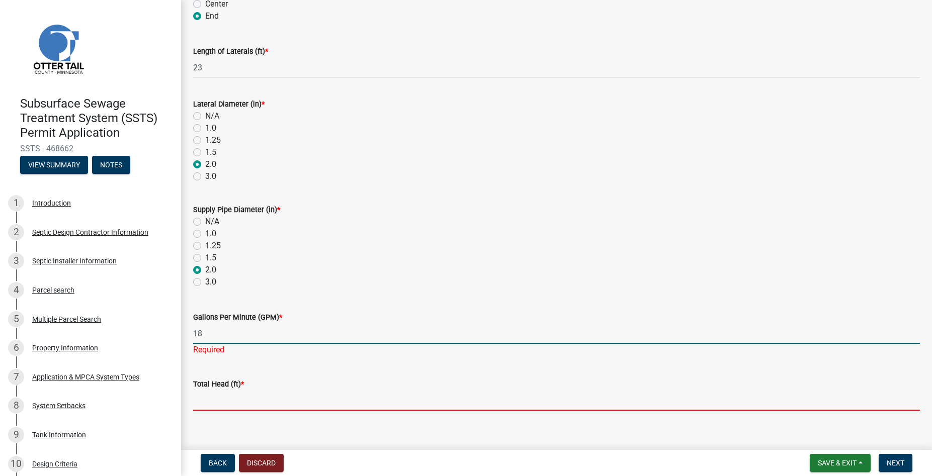
click at [221, 403] on input "Total Head (ft) *" at bounding box center [556, 400] width 727 height 21
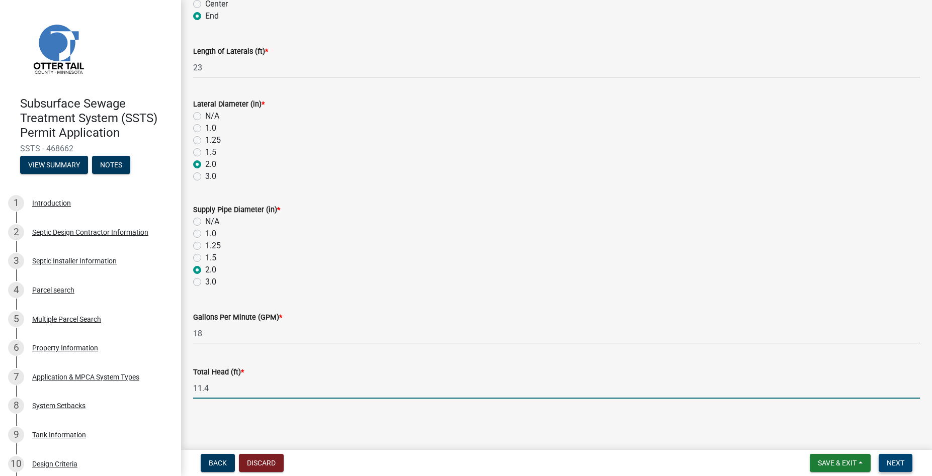
type input "11.4"
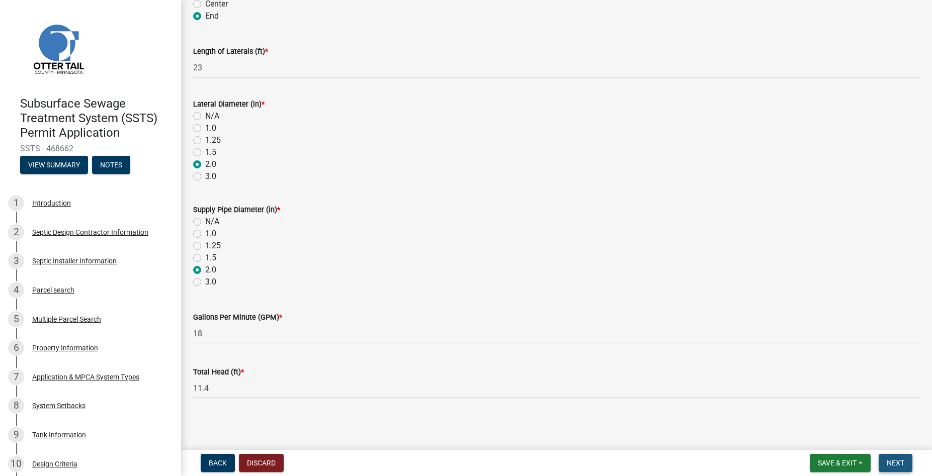
click at [901, 468] on button "Next" at bounding box center [896, 463] width 34 height 18
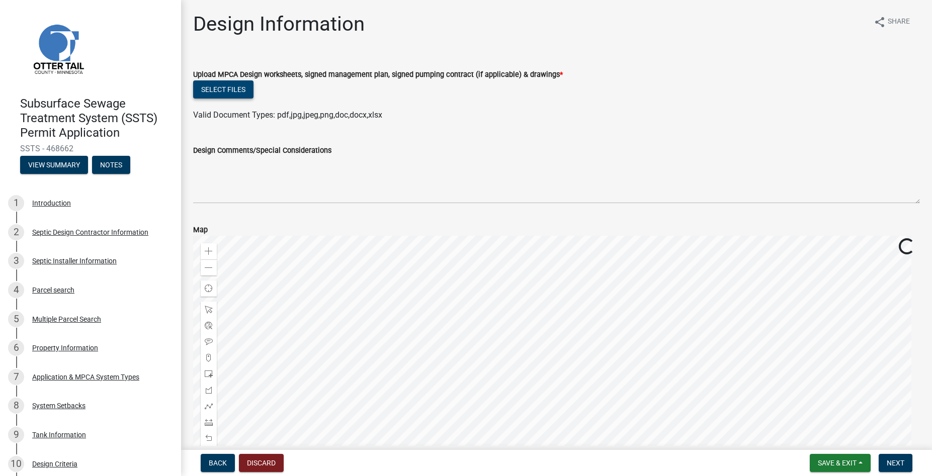
click at [233, 92] on button "Select files" at bounding box center [223, 90] width 60 height 18
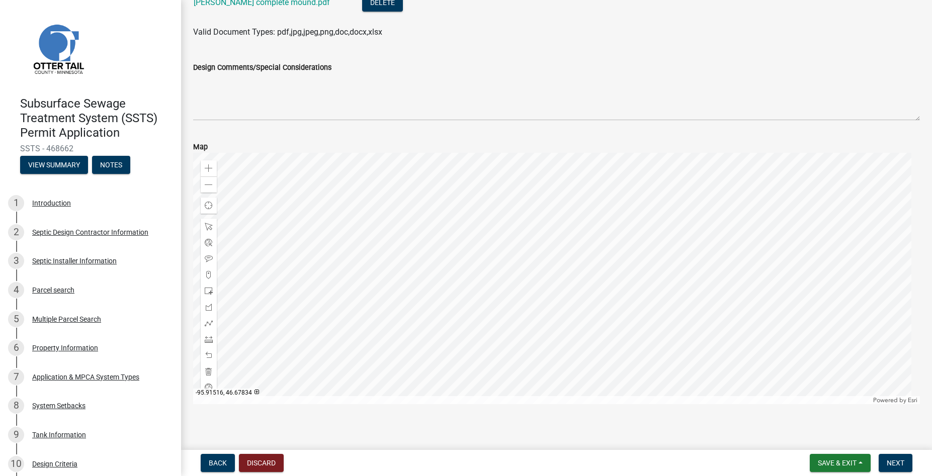
scroll to position [126, 0]
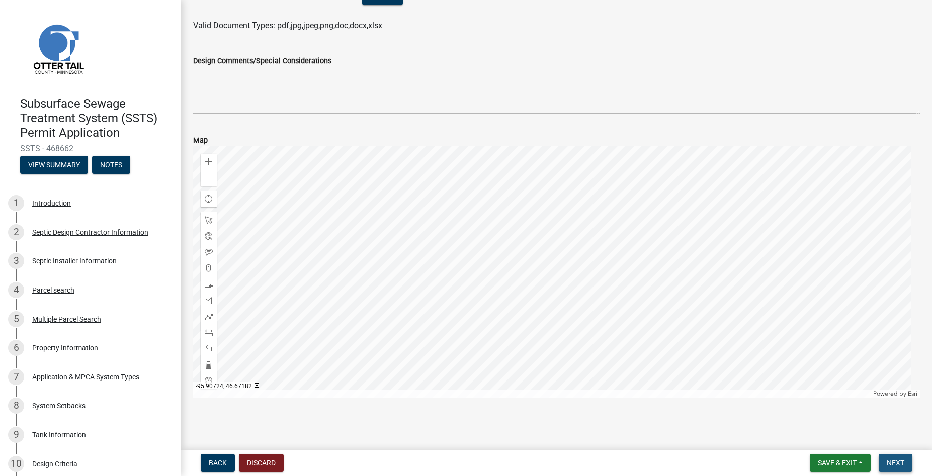
click at [899, 462] on span "Next" at bounding box center [896, 463] width 18 height 8
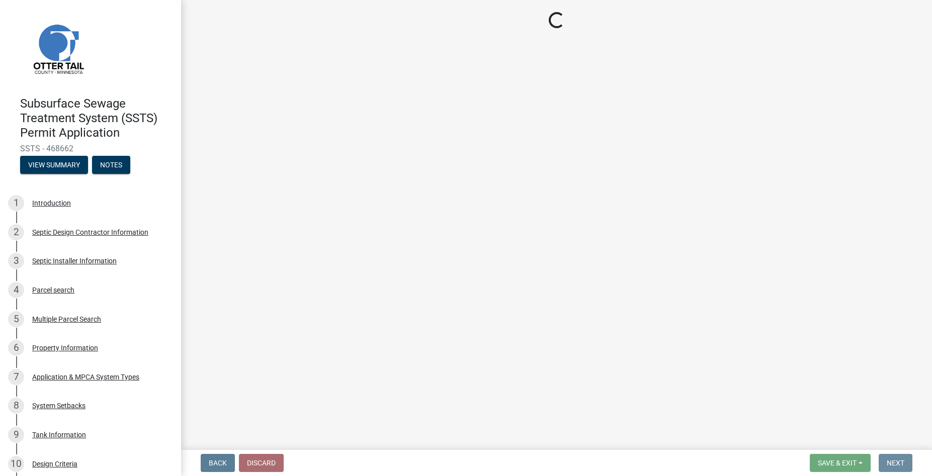
scroll to position [0, 0]
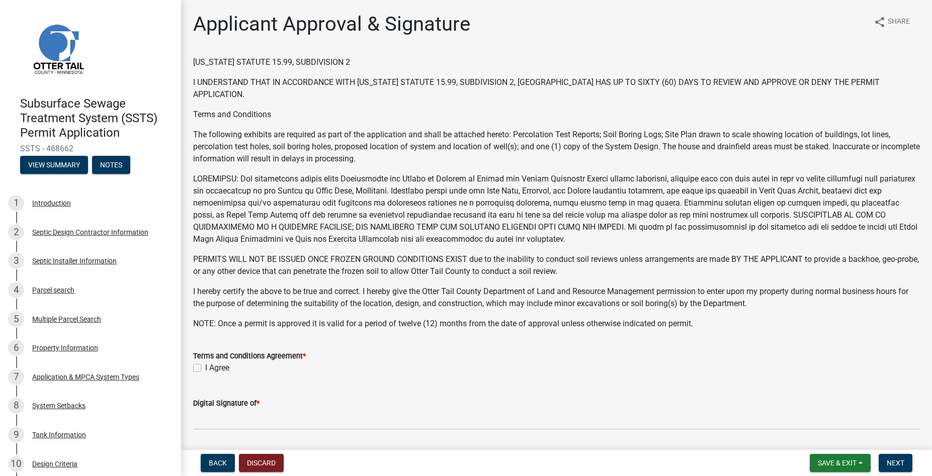
click at [205, 367] on label "I Agree" at bounding box center [217, 368] width 24 height 12
click at [205, 367] on input "I Agree" at bounding box center [208, 365] width 7 height 7
checkbox input "true"
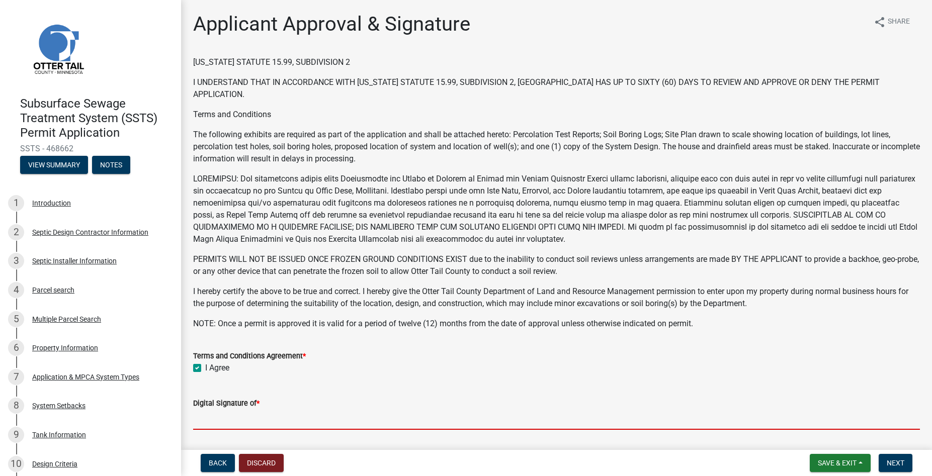
click at [216, 411] on input "Digital Signature of *" at bounding box center [556, 420] width 727 height 21
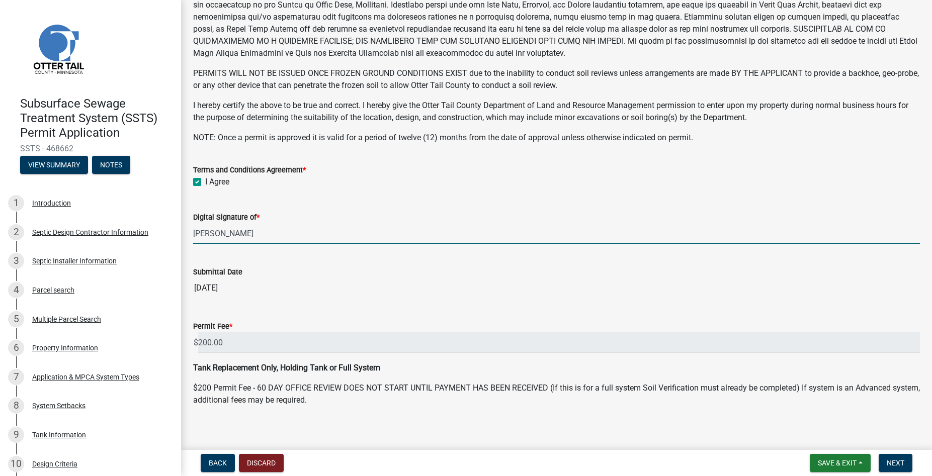
scroll to position [194, 0]
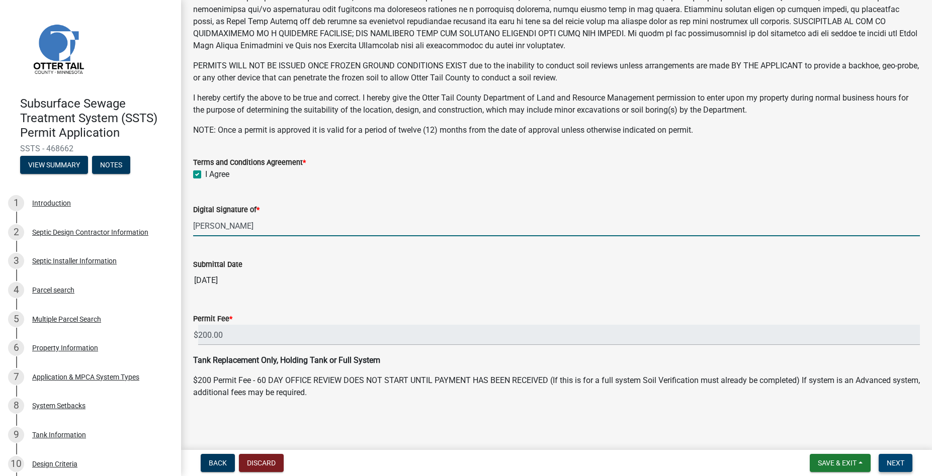
type input "[PERSON_NAME]"
click at [896, 462] on span "Next" at bounding box center [896, 463] width 18 height 8
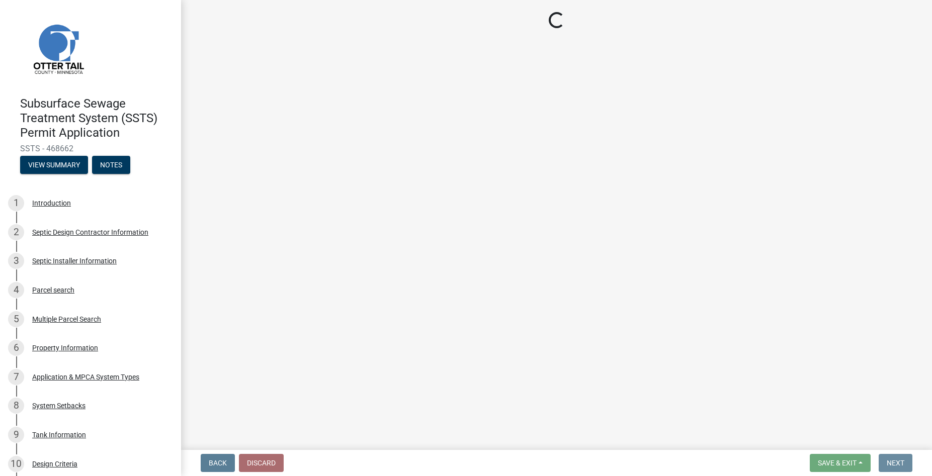
scroll to position [0, 0]
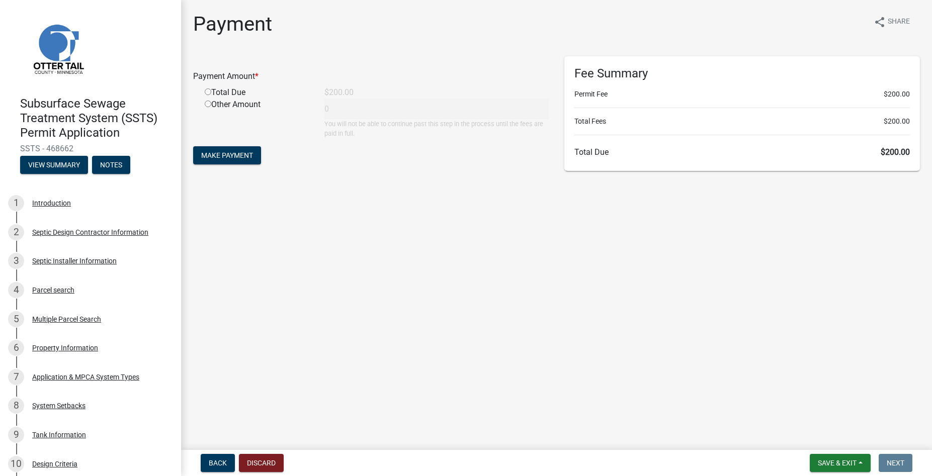
click at [212, 88] on div "Total Due" at bounding box center [257, 93] width 120 height 12
click at [208, 93] on input "radio" at bounding box center [208, 92] width 7 height 7
radio input "true"
type input "200"
click at [227, 160] on button "Make Payment" at bounding box center [227, 155] width 68 height 18
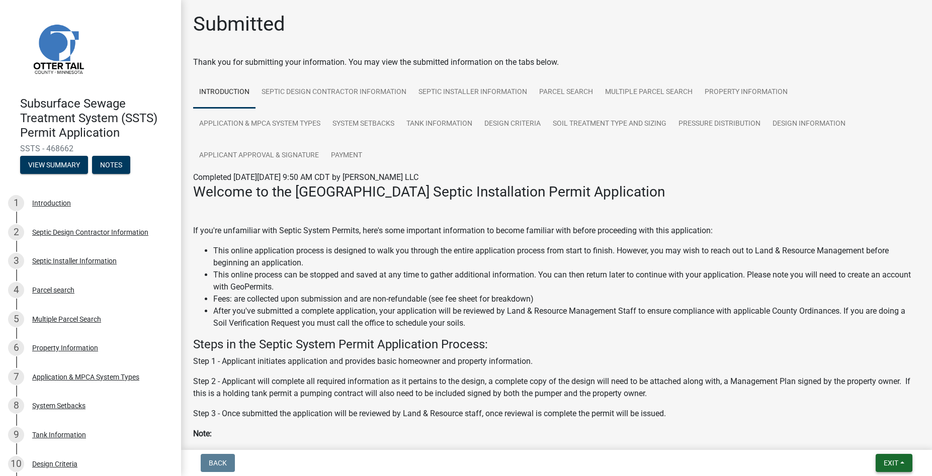
click at [891, 460] on span "Exit" at bounding box center [891, 463] width 15 height 8
click at [867, 449] on button "Save & Exit" at bounding box center [872, 437] width 81 height 24
